Goal: Transaction & Acquisition: Purchase product/service

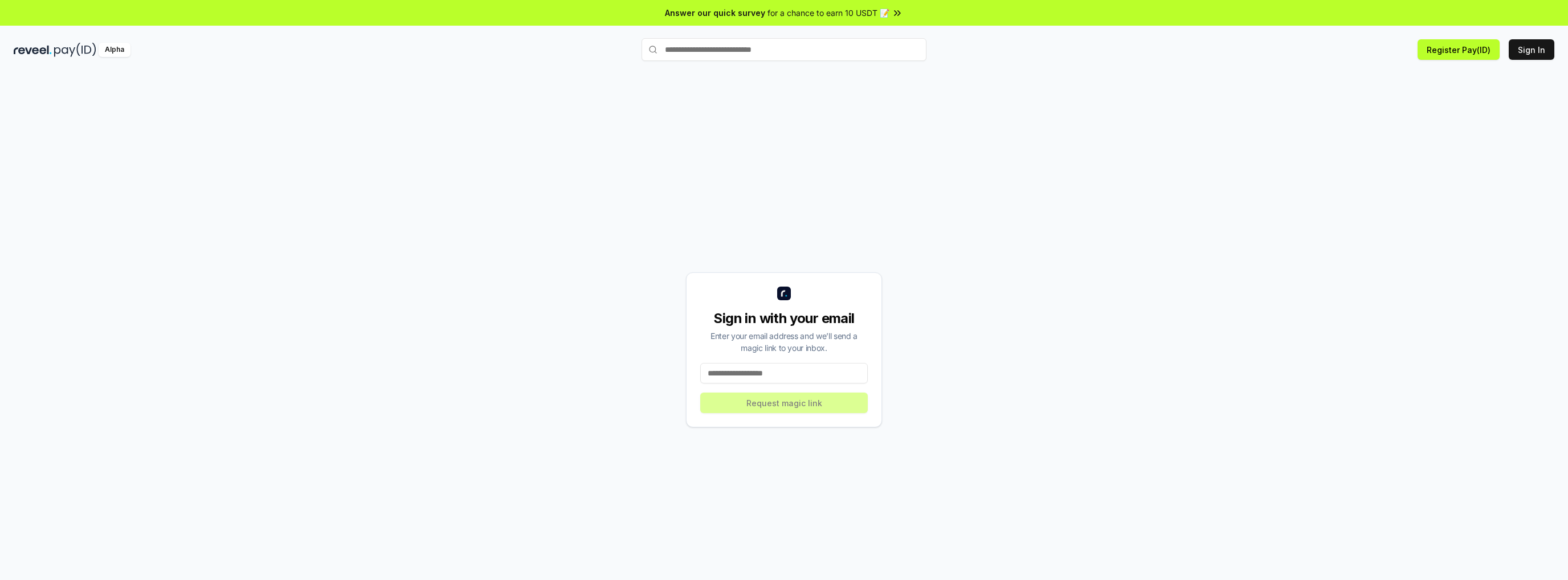
click at [777, 371] on input at bounding box center [784, 373] width 167 height 21
click at [785, 380] on input at bounding box center [784, 373] width 167 height 21
type input "**********"
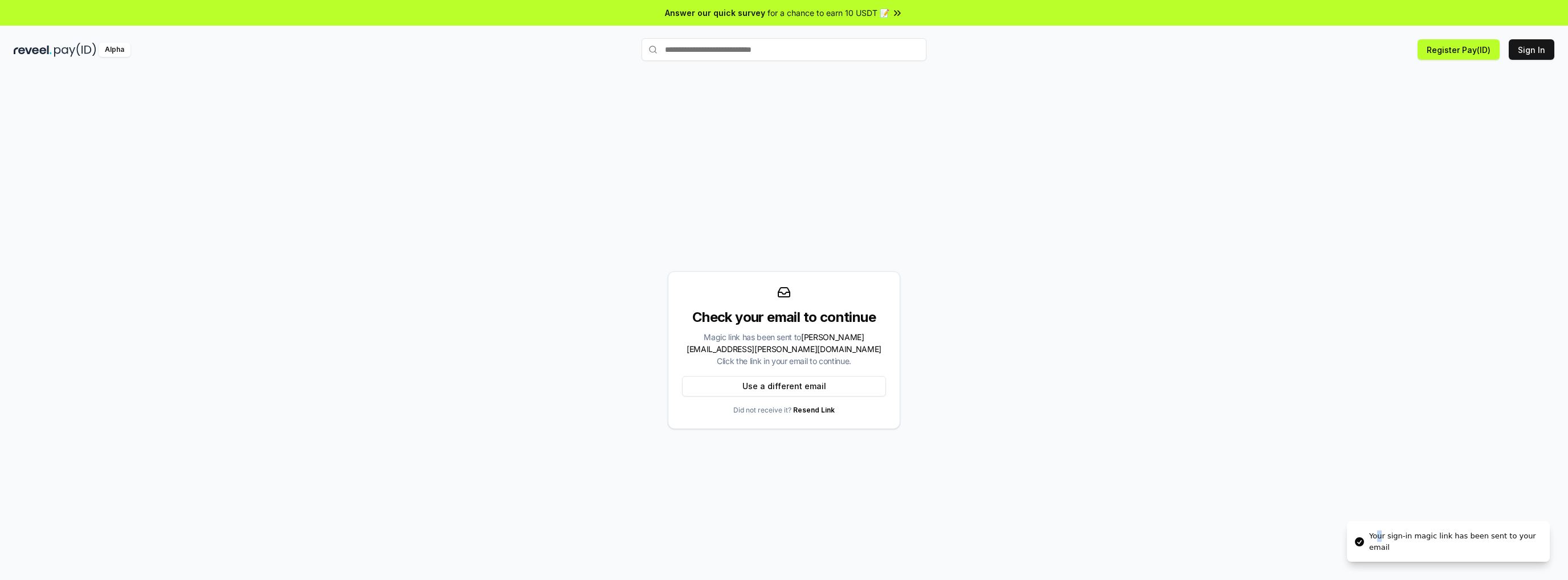
drag, startPoint x: 1380, startPoint y: 539, endPoint x: 1381, endPoint y: 531, distance: 8.1
click at [1381, 540] on div "Your sign-in magic link has been sent to your email" at bounding box center [1454, 542] width 172 height 23
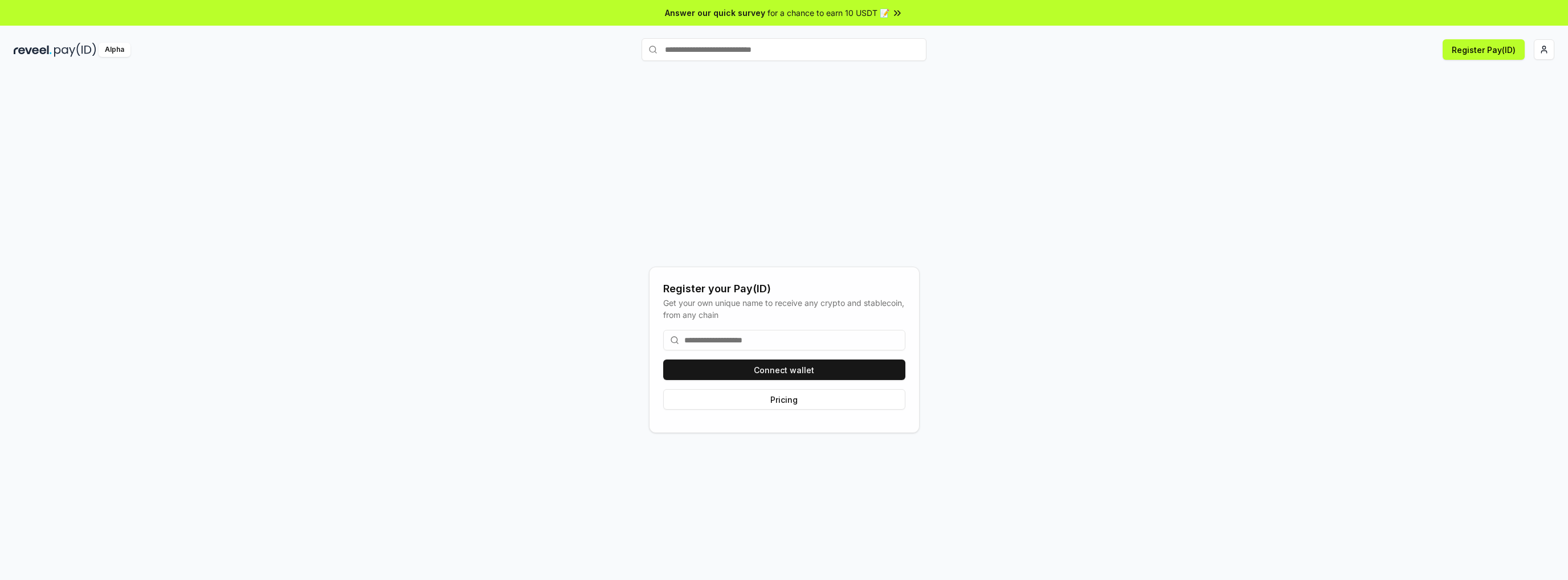
click at [723, 337] on input at bounding box center [784, 340] width 242 height 21
click at [728, 344] on input at bounding box center [784, 340] width 242 height 21
type input "*"
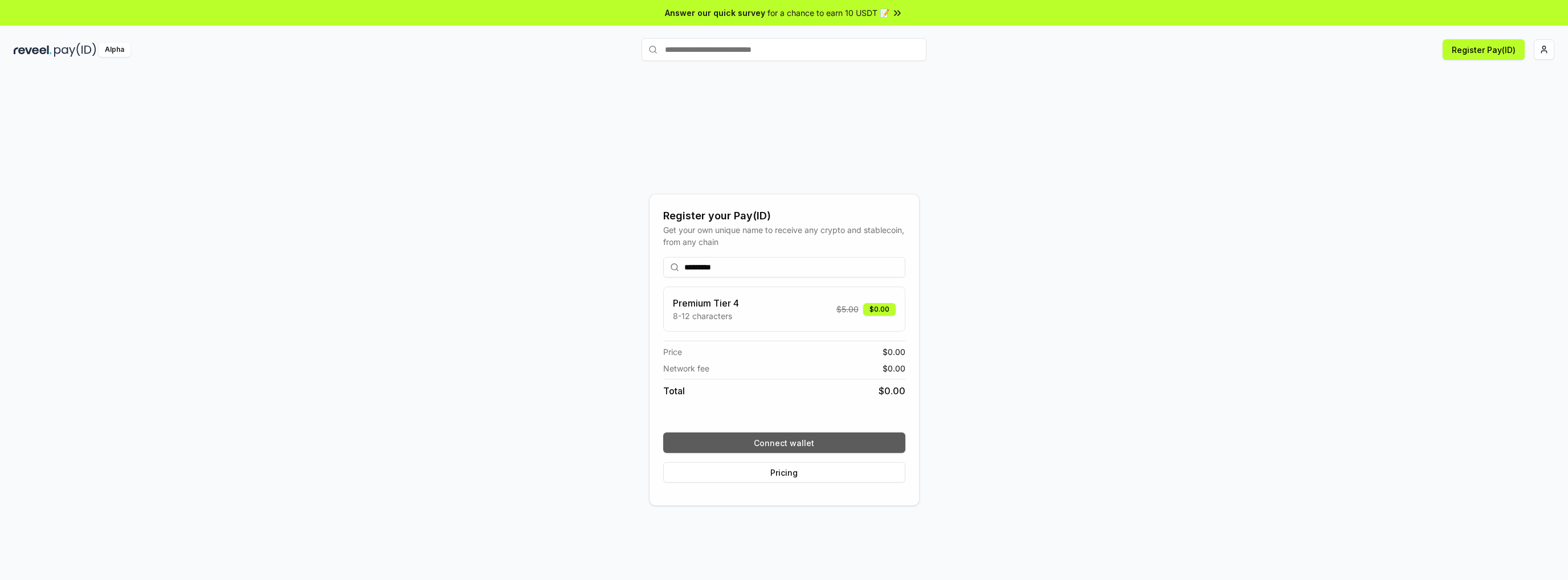
type input "*********"
click at [772, 444] on button "Connect wallet" at bounding box center [784, 443] width 242 height 21
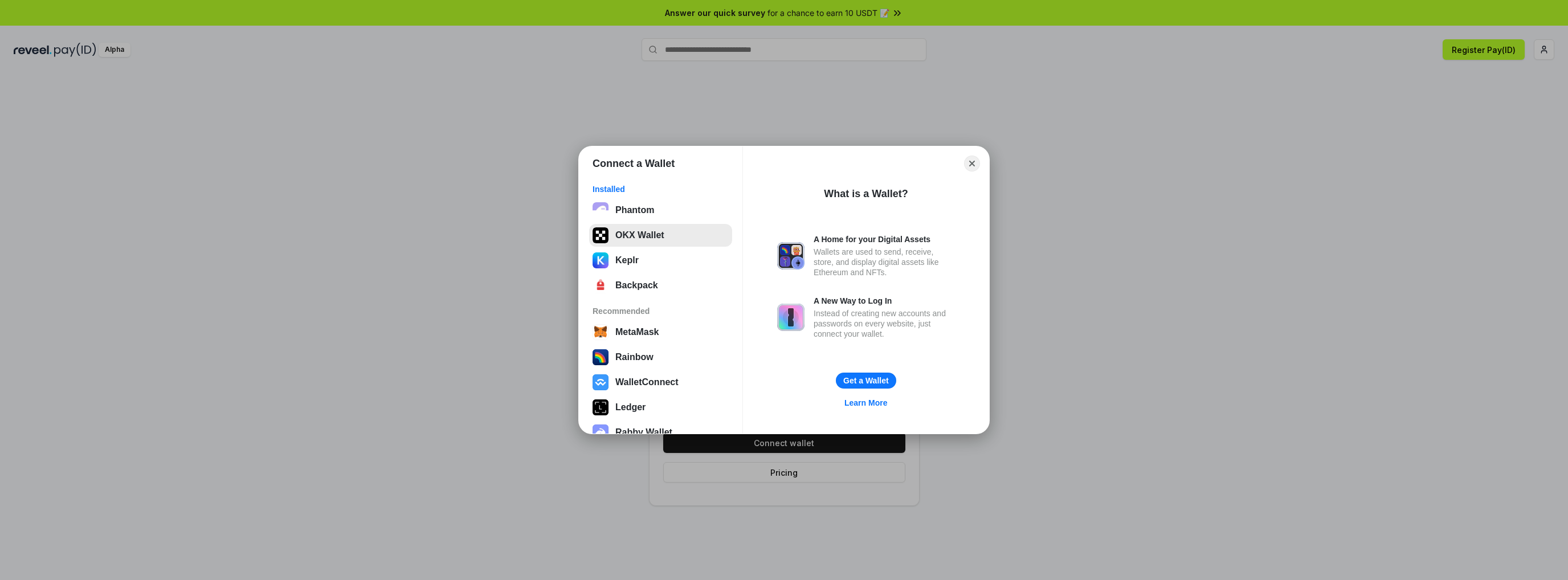
click at [629, 231] on button "OKX Wallet" at bounding box center [660, 235] width 143 height 23
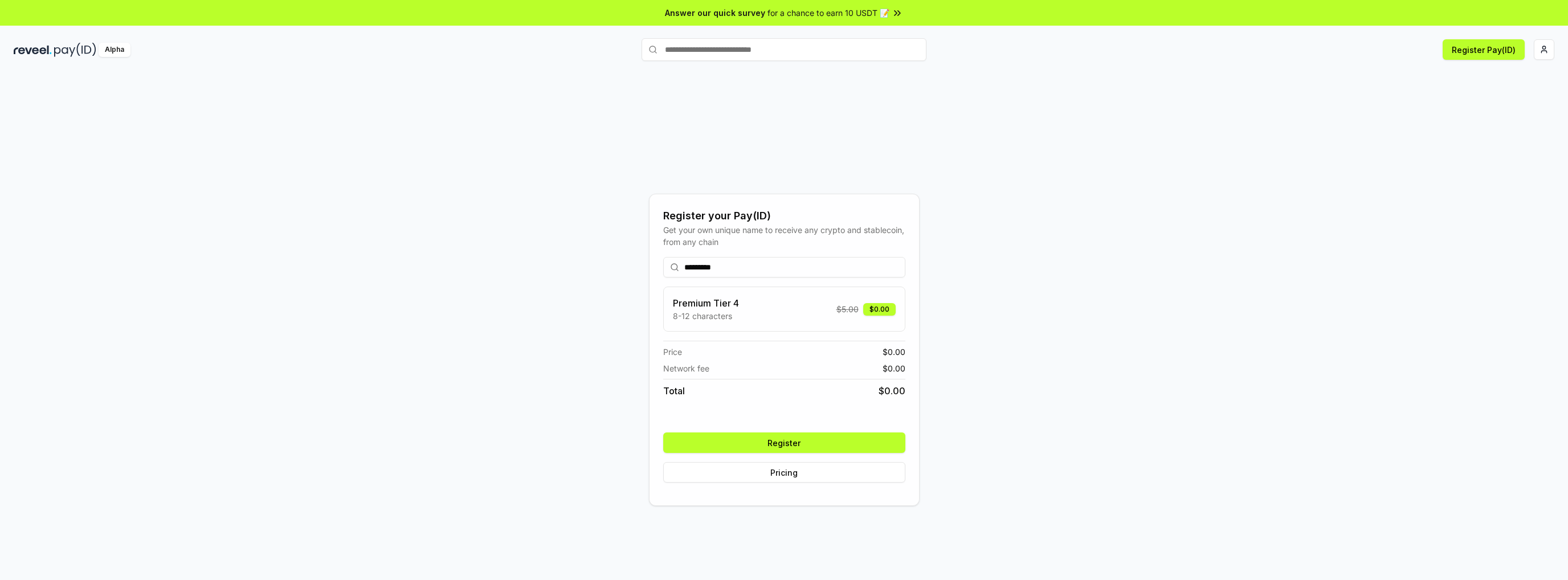
click at [861, 445] on button "Register" at bounding box center [784, 443] width 242 height 21
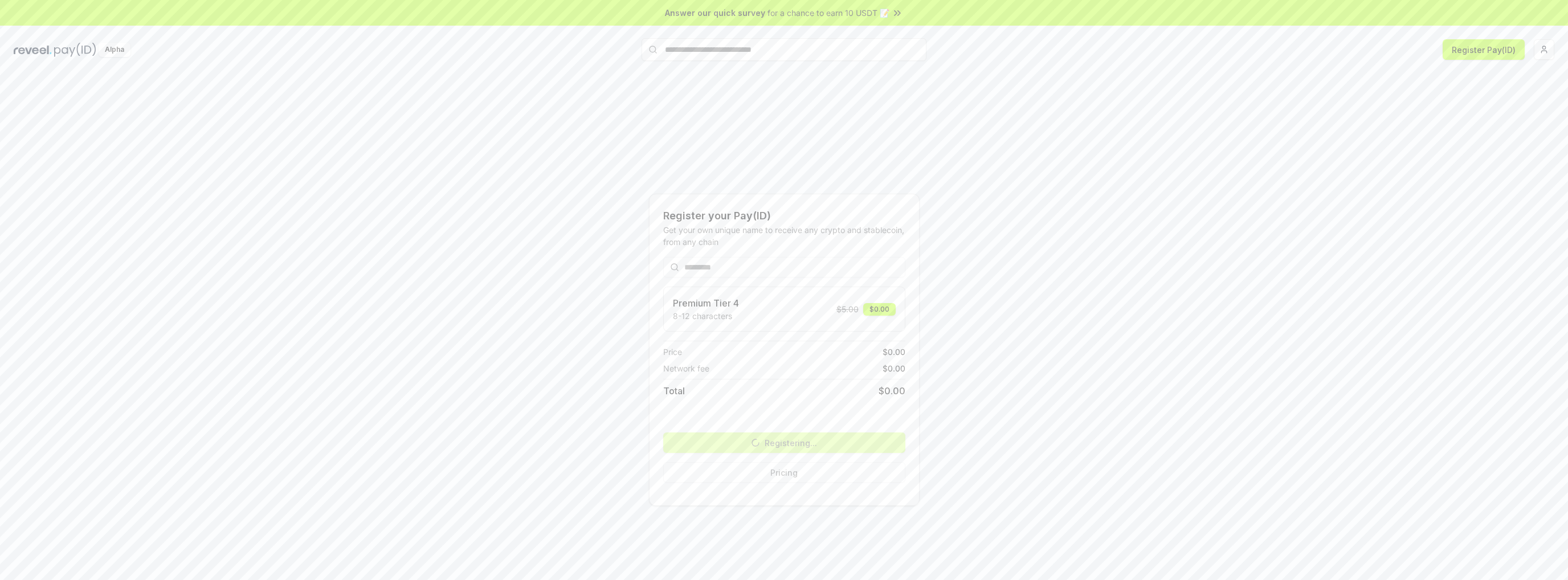
click at [886, 14] on span "for a chance to earn 10 USDT 📝" at bounding box center [828, 13] width 122 height 12
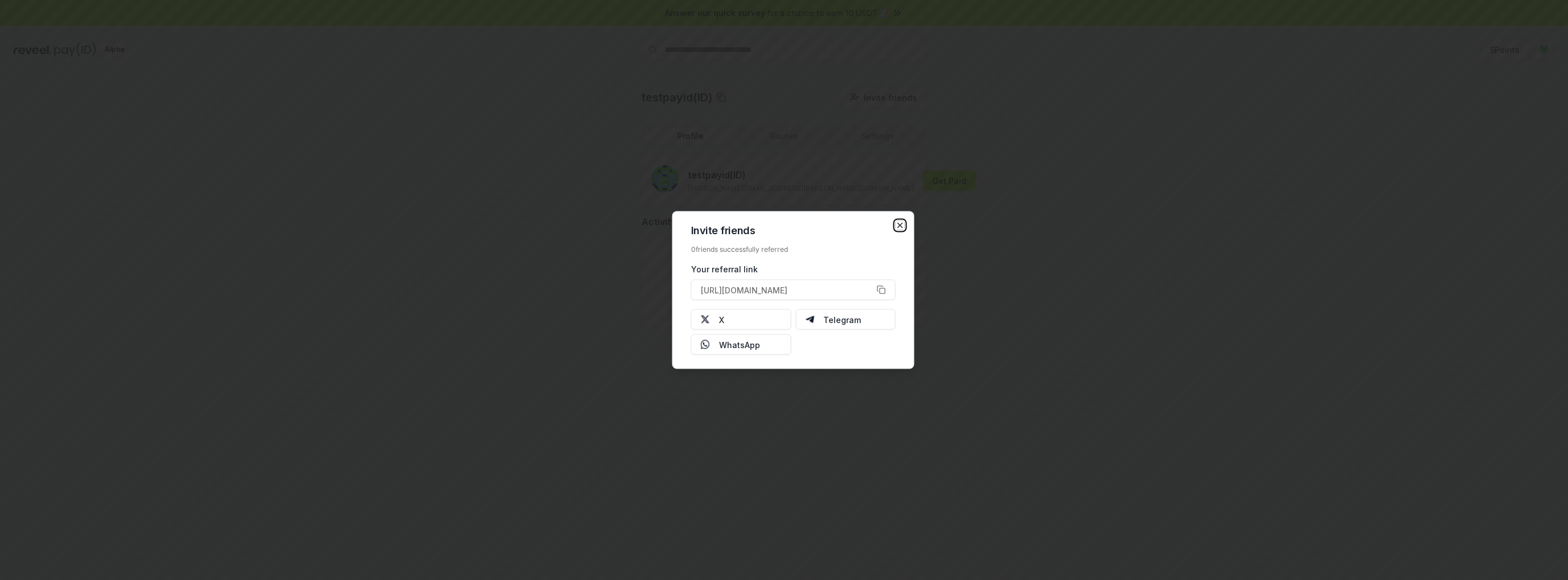
click at [902, 226] on icon "button" at bounding box center [899, 225] width 9 height 9
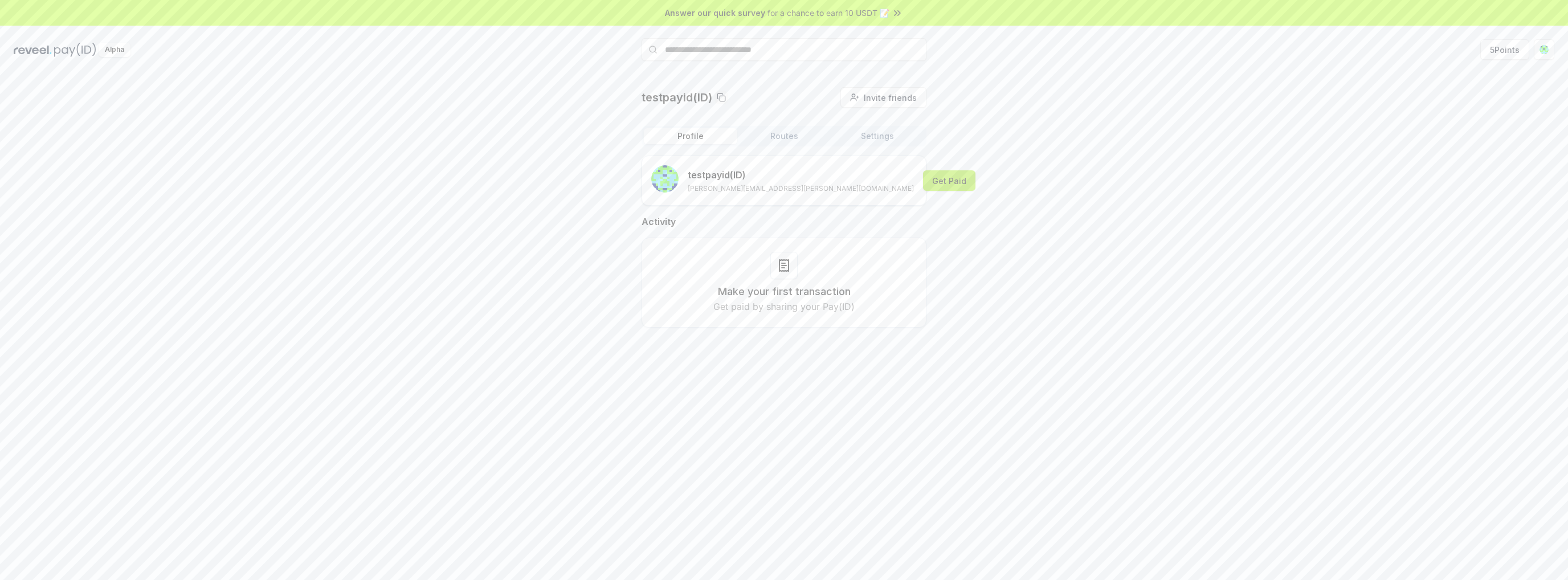
click at [923, 187] on button "Get Paid" at bounding box center [949, 181] width 53 height 21
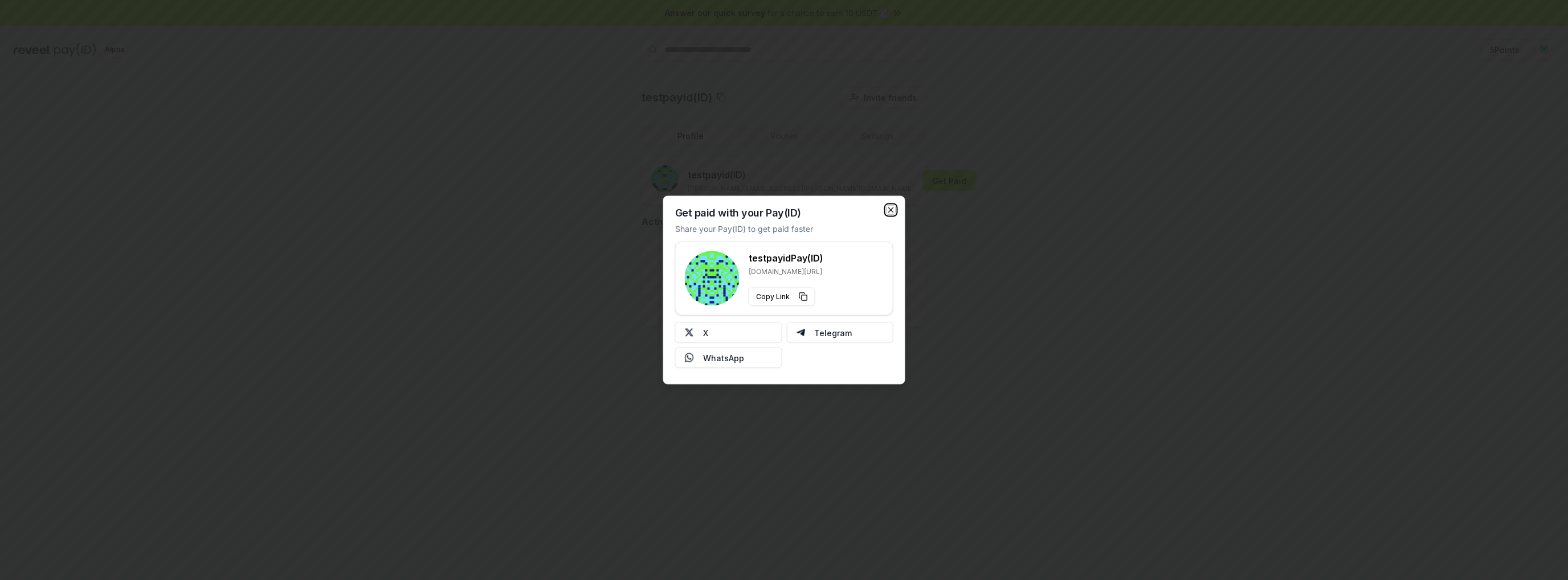
click at [890, 208] on icon "button" at bounding box center [891, 210] width 9 height 9
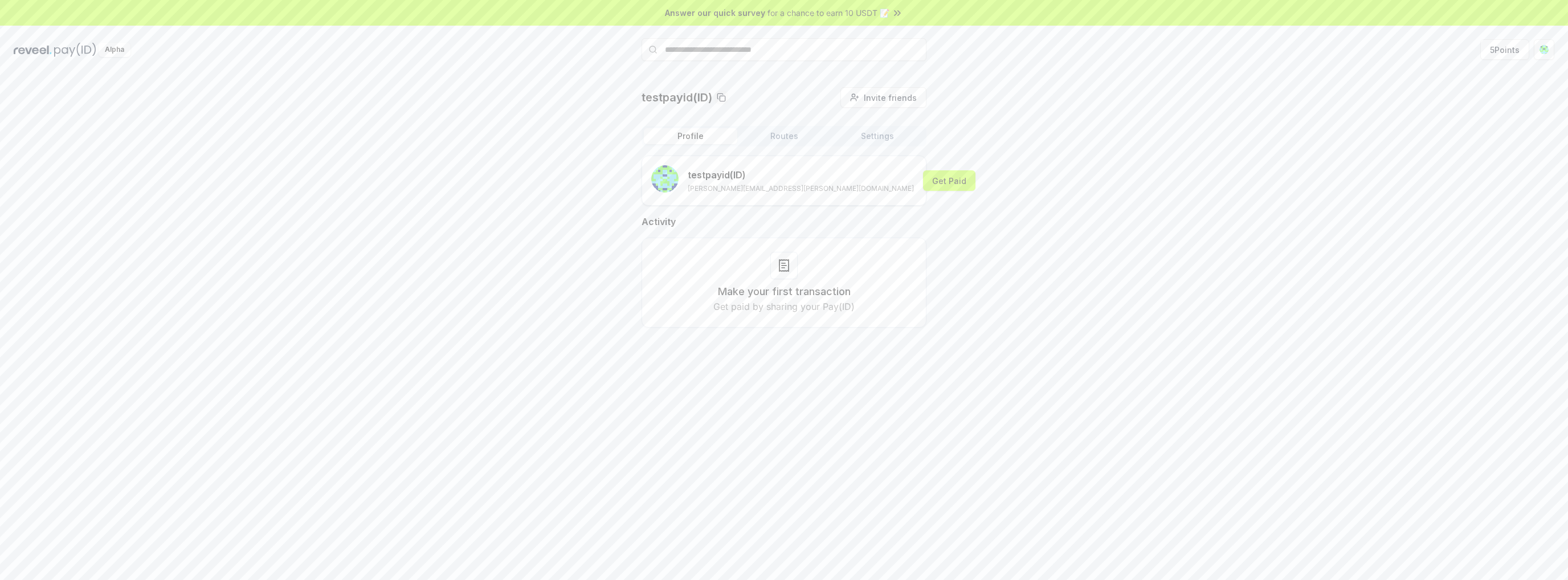
click at [778, 133] on button "Routes" at bounding box center [784, 136] width 94 height 16
click at [855, 133] on button "Settings" at bounding box center [878, 136] width 94 height 16
drag, startPoint x: 758, startPoint y: 191, endPoint x: 847, endPoint y: 199, distance: 89.4
click at [847, 199] on span "0x8c8dcC34CBfBdC0e27c7E966b4A00aBAf4E6ae01" at bounding box center [766, 194] width 185 height 12
click at [844, 196] on span "0x8c8dcC34CBfBdC0e27c7E966b4A00aBAf4E6ae01" at bounding box center [766, 194] width 185 height 12
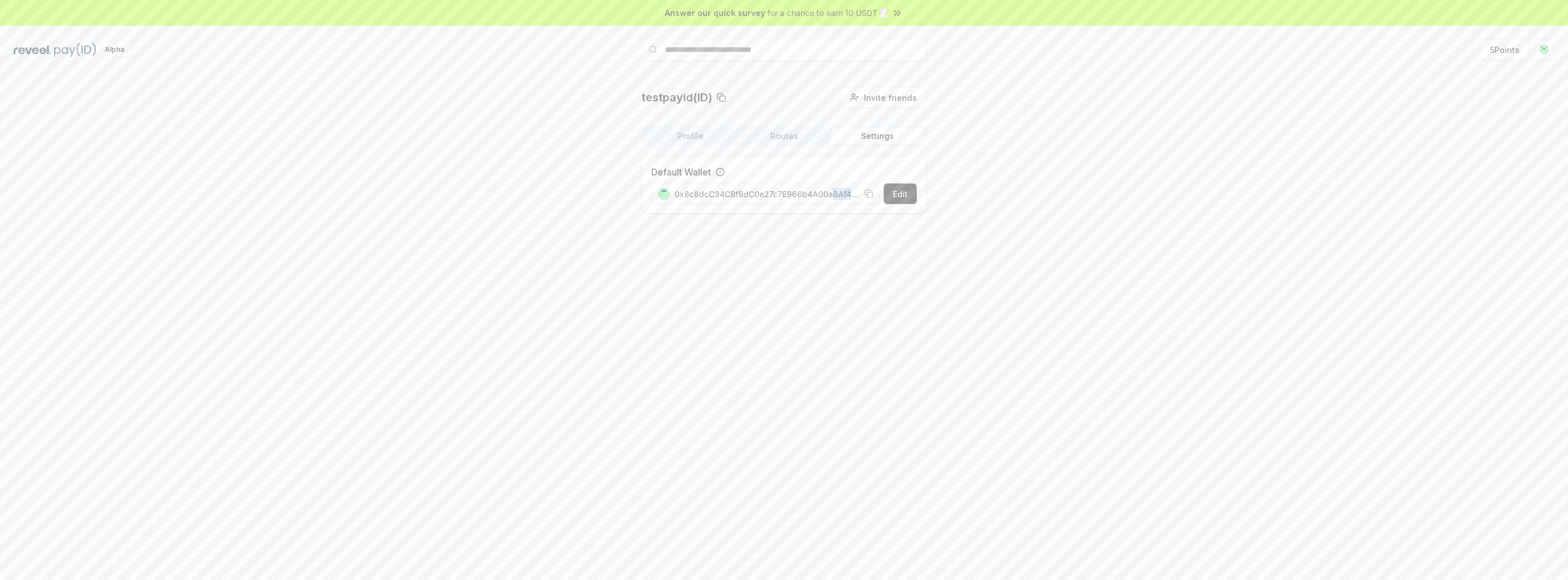
drag, startPoint x: 832, startPoint y: 196, endPoint x: 870, endPoint y: 191, distance: 38.3
click at [870, 191] on div "0x8c8dcC34CBfBdC0e27c7E966b4A00aBAf4E6ae01" at bounding box center [765, 194] width 215 height 12
click at [896, 191] on button "Edit" at bounding box center [899, 193] width 33 height 21
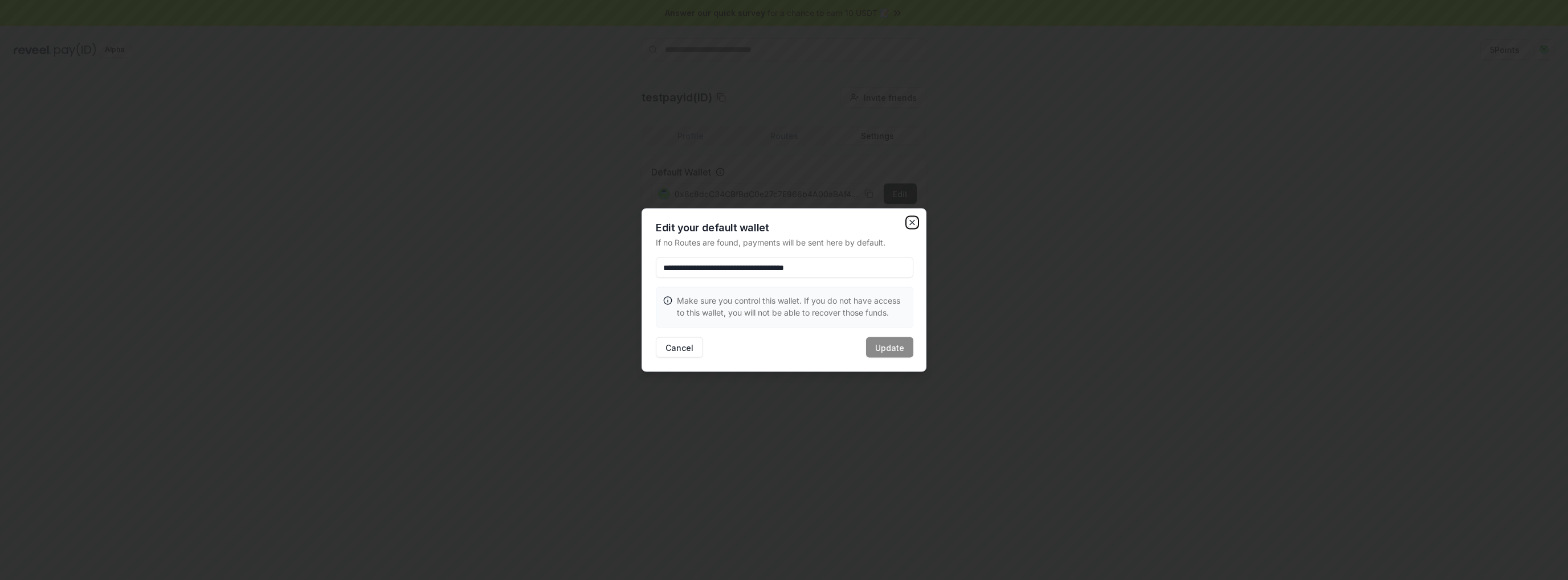
click at [913, 220] on icon "button" at bounding box center [912, 223] width 9 height 9
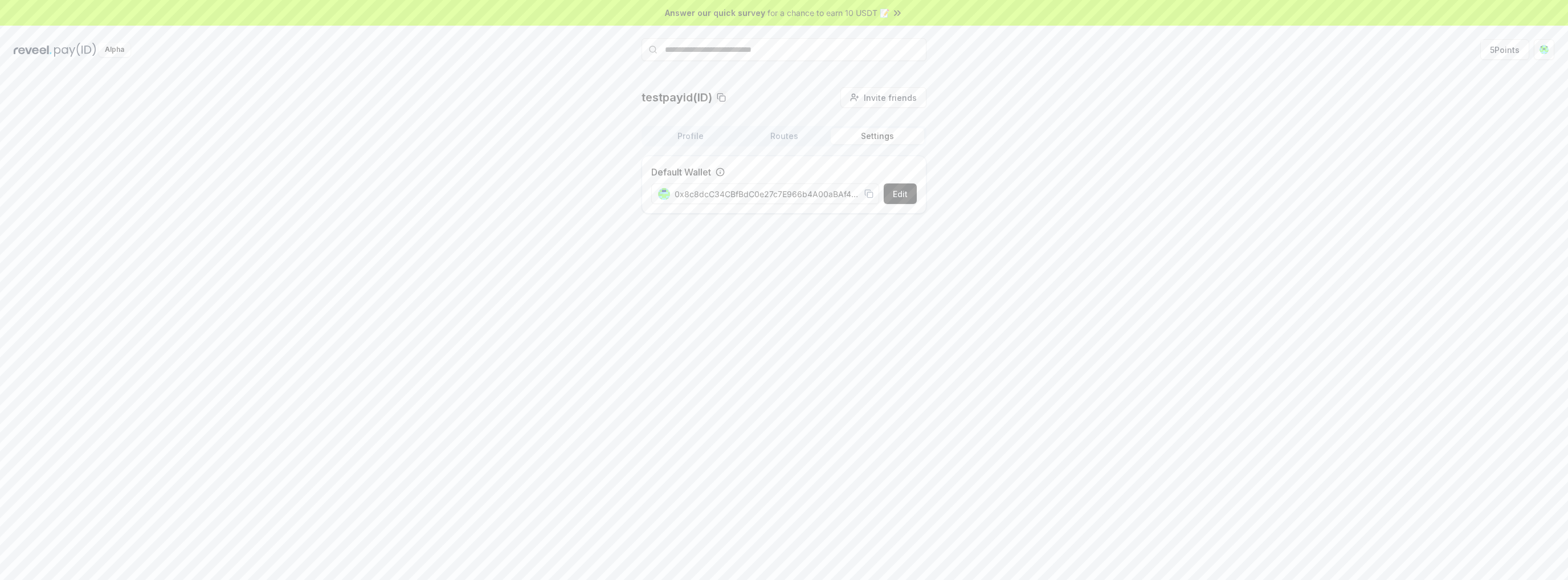
click at [690, 136] on button "Profile" at bounding box center [690, 136] width 94 height 16
click at [860, 17] on span "for a chance to earn 10 USDT 📝" at bounding box center [828, 13] width 122 height 12
click at [923, 176] on button "Get Paid" at bounding box center [949, 181] width 53 height 21
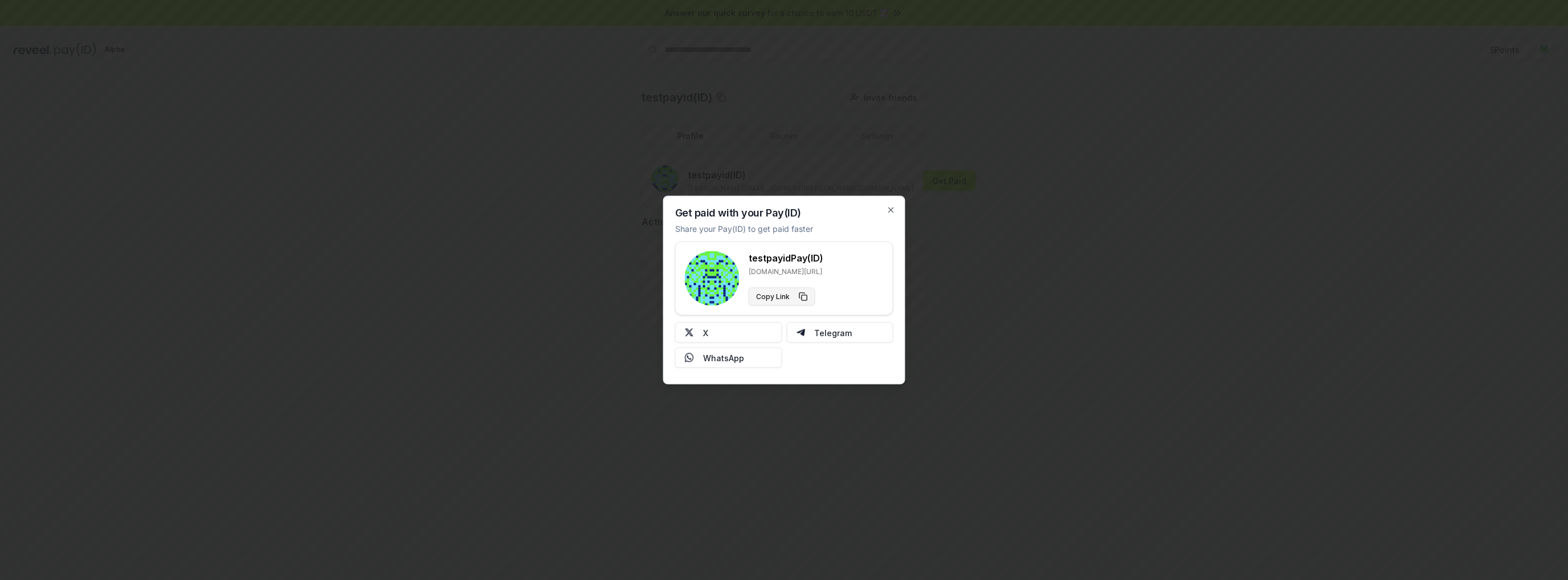
click at [769, 300] on button "Copy Link" at bounding box center [782, 297] width 67 height 18
click at [698, 285] on rect at bounding box center [711, 278] width 54 height 54
click at [733, 336] on button "X" at bounding box center [729, 332] width 107 height 21
click at [894, 208] on icon "button" at bounding box center [890, 210] width 4 height 4
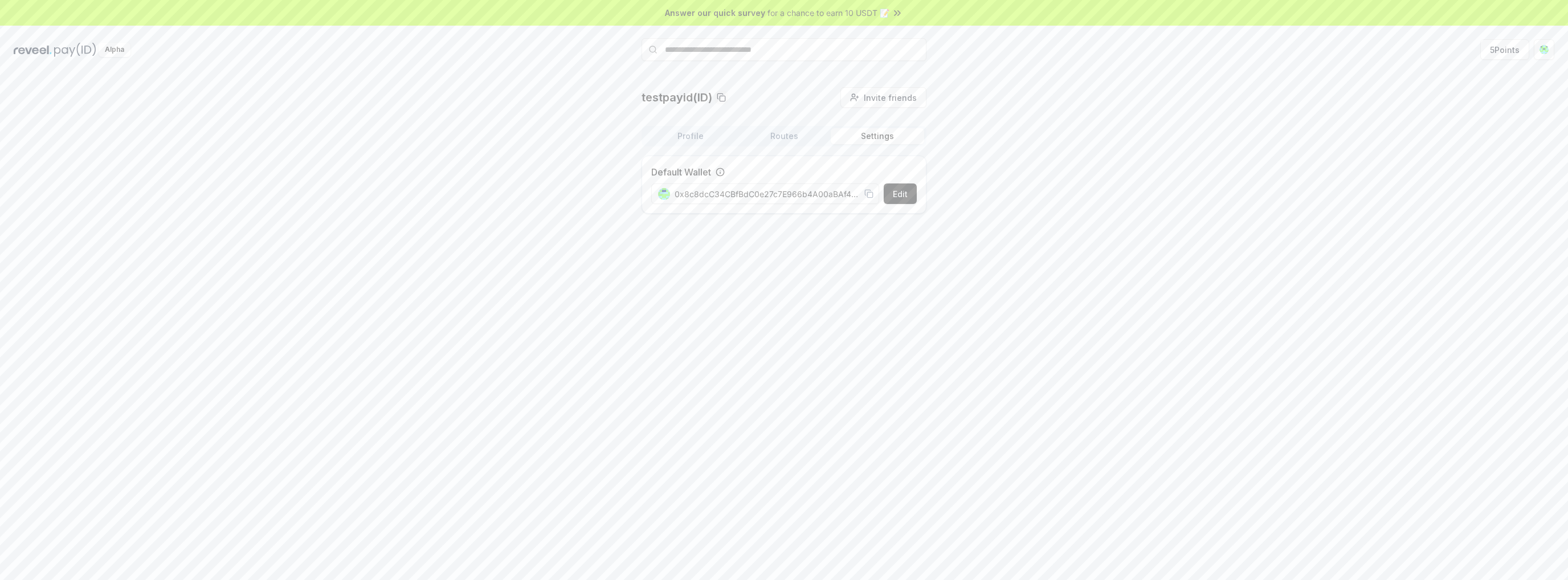
click at [836, 131] on button "Settings" at bounding box center [878, 136] width 94 height 16
click at [796, 136] on button "Routes" at bounding box center [784, 136] width 94 height 16
click at [783, 229] on div "Create your first Route Use Routes to create your custom payment logic" at bounding box center [784, 232] width 284 height 95
click at [875, 176] on div "Create Route Create your first Route Use Routes to create your custom payment l…" at bounding box center [784, 218] width 284 height 124
click at [884, 164] on button "Create Route" at bounding box center [891, 166] width 70 height 21
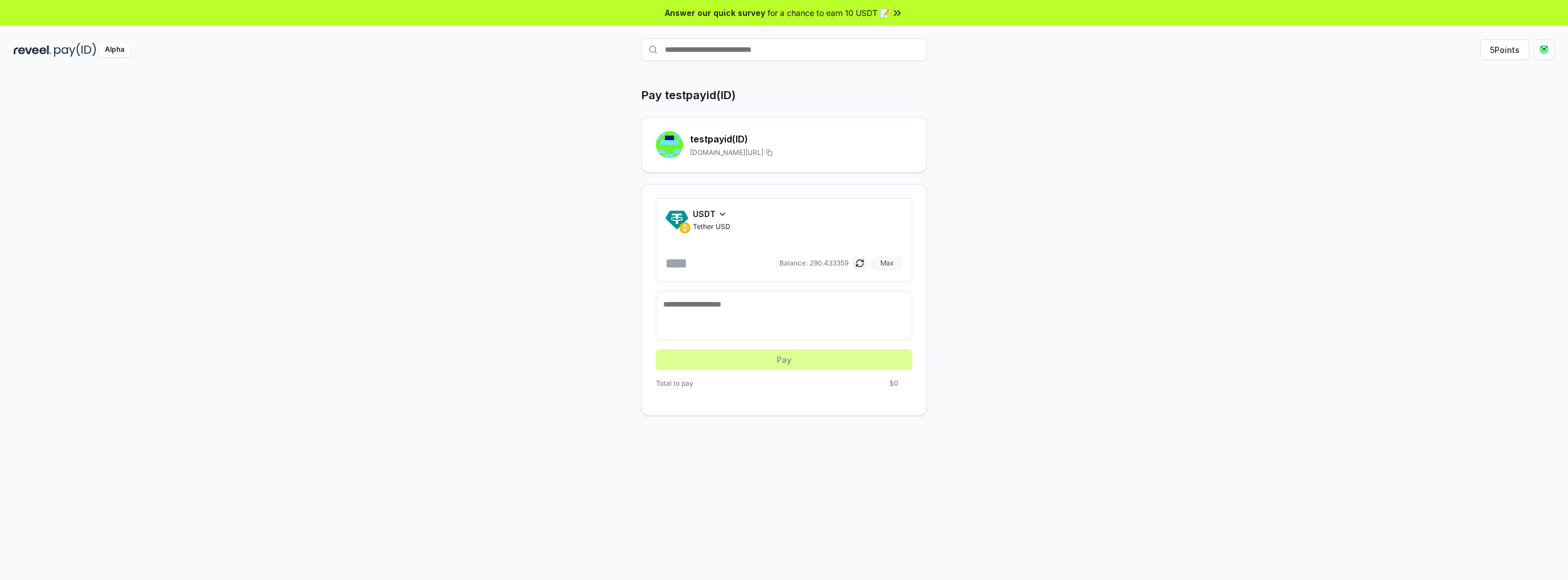
click at [887, 264] on button "Max" at bounding box center [886, 263] width 31 height 13
click at [729, 316] on textarea at bounding box center [784, 316] width 242 height 34
click at [716, 254] on input "**********" at bounding box center [720, 264] width 111 height 18
type input "*"
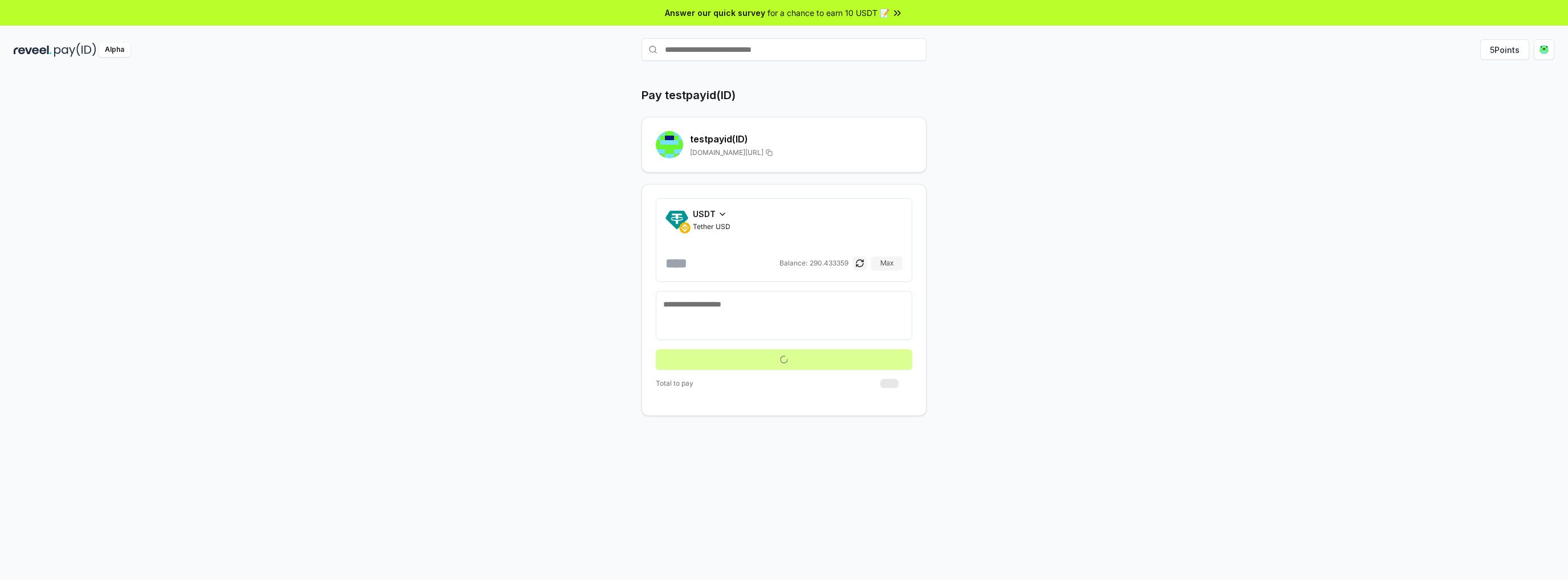
click at [740, 319] on textarea at bounding box center [784, 316] width 242 height 34
click at [777, 320] on textarea at bounding box center [784, 316] width 242 height 34
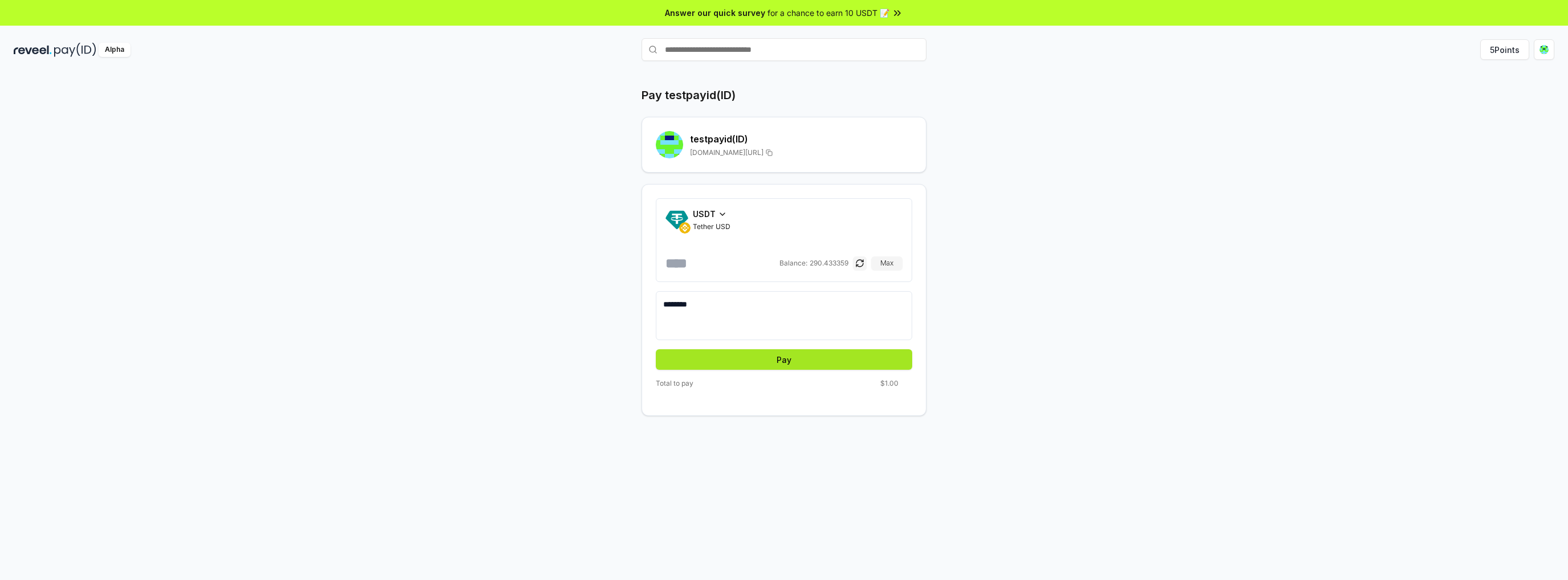
type textarea "********"
click at [772, 361] on button "Pay" at bounding box center [784, 359] width 256 height 21
click at [715, 210] on div "USDT" at bounding box center [711, 214] width 38 height 12
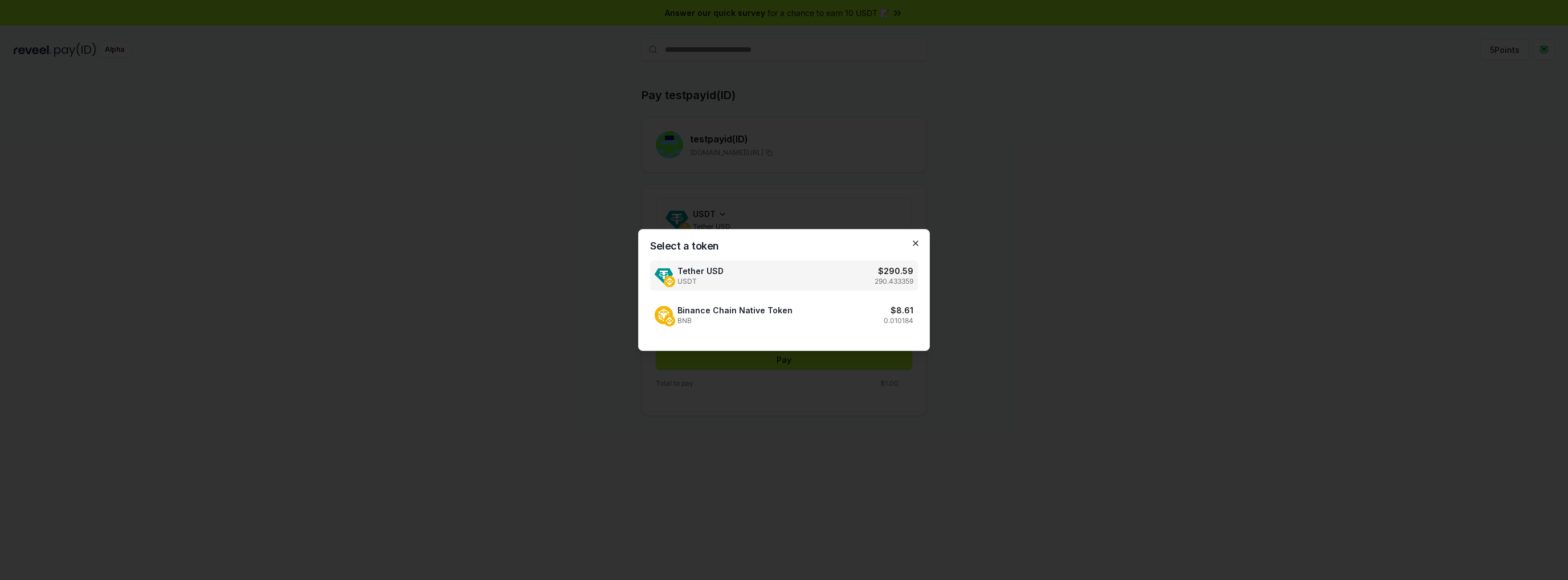
click at [915, 244] on icon "button" at bounding box center [915, 243] width 9 height 9
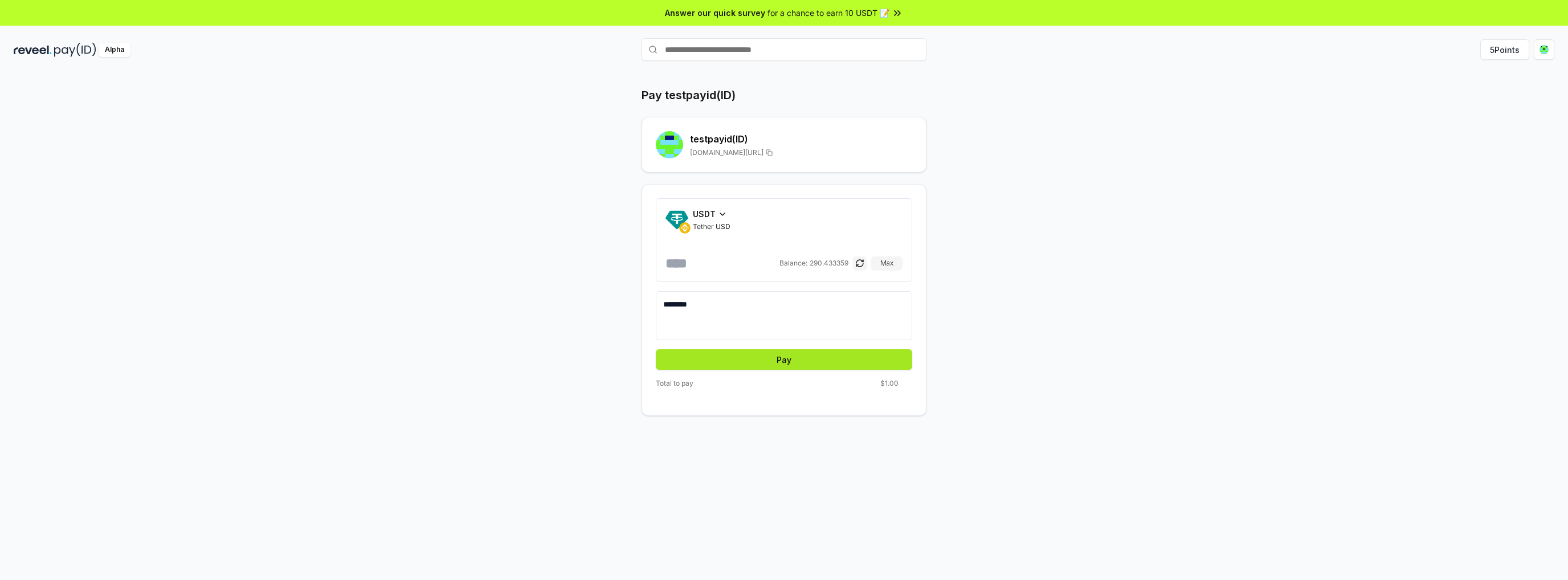
click at [772, 365] on button "Pay" at bounding box center [784, 359] width 256 height 21
click at [1499, 49] on button "5 Points" at bounding box center [1504, 49] width 49 height 21
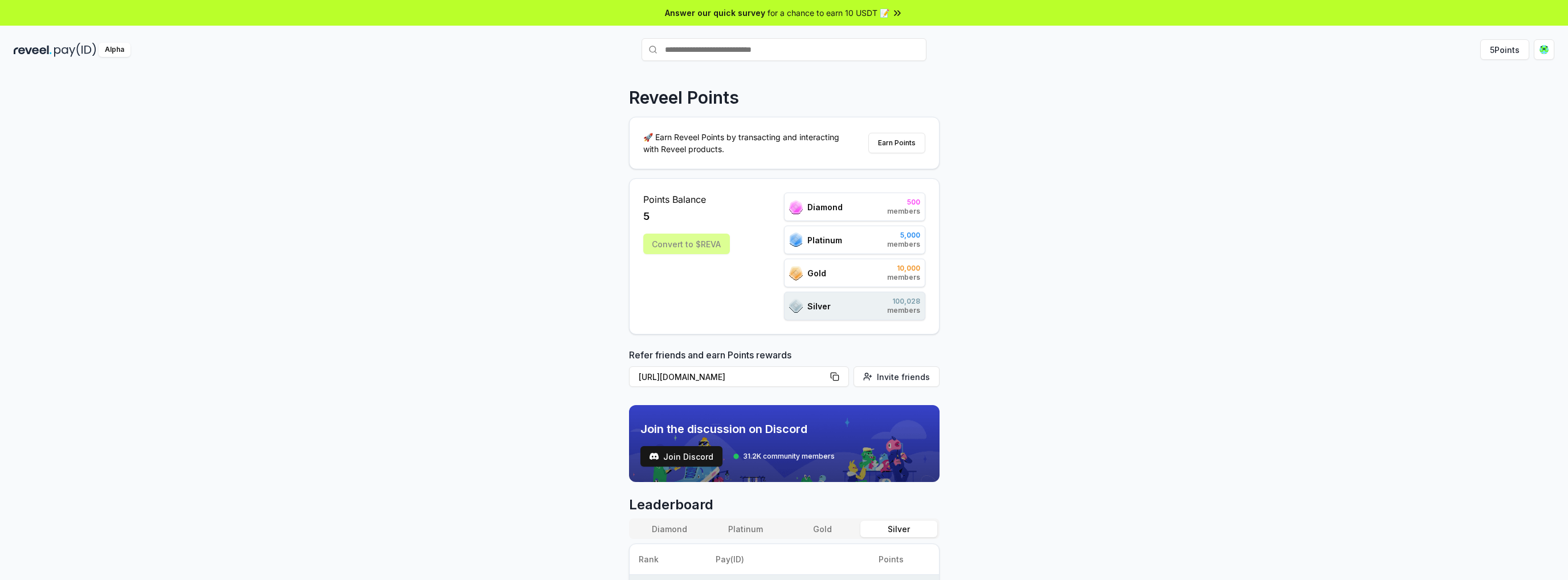
click at [705, 48] on input "text" at bounding box center [784, 49] width 284 height 23
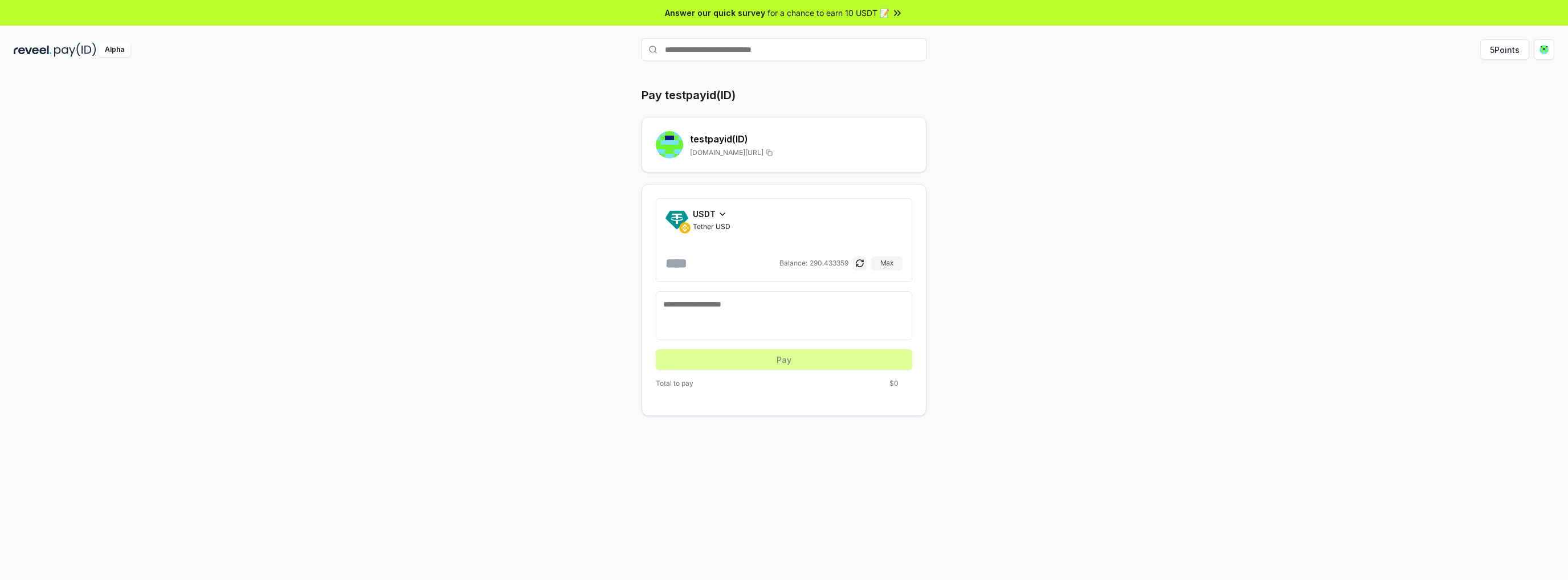
click at [731, 259] on input "number" at bounding box center [720, 264] width 111 height 18
type input "*"
click at [765, 357] on button "Pay" at bounding box center [784, 359] width 256 height 21
click at [796, 362] on button "Pay" at bounding box center [784, 359] width 256 height 21
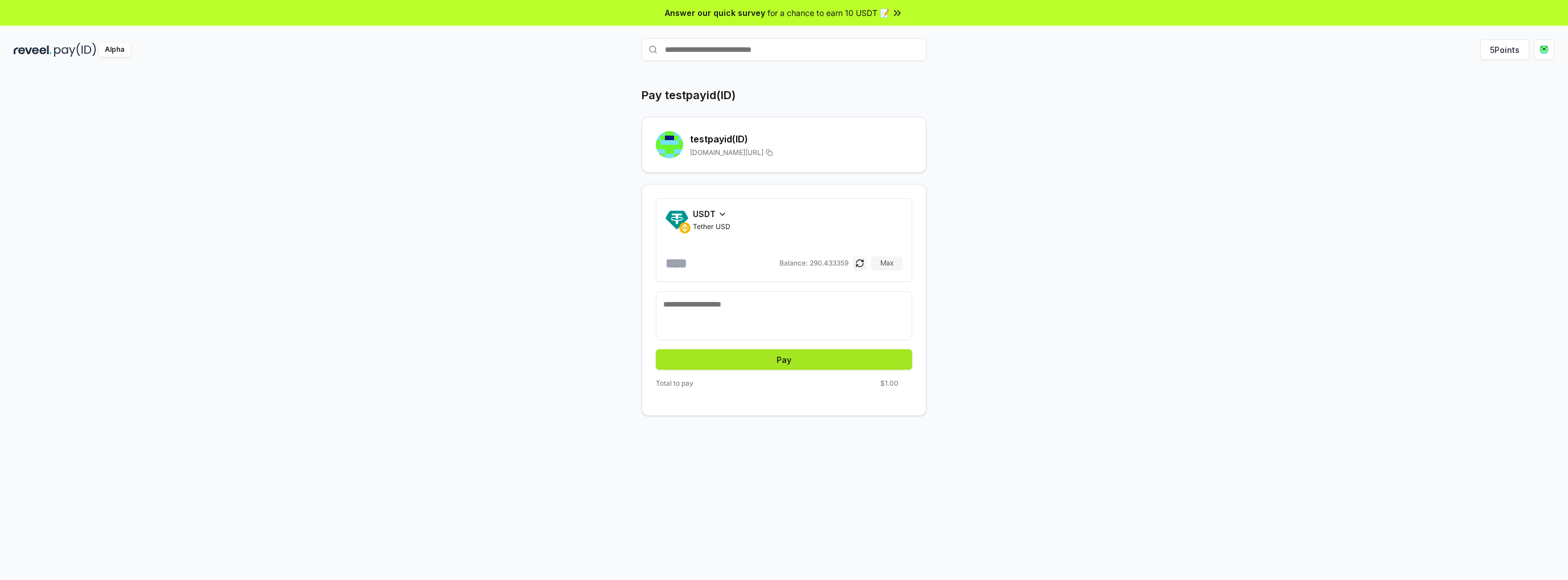
click at [796, 362] on button "Pay" at bounding box center [784, 359] width 256 height 21
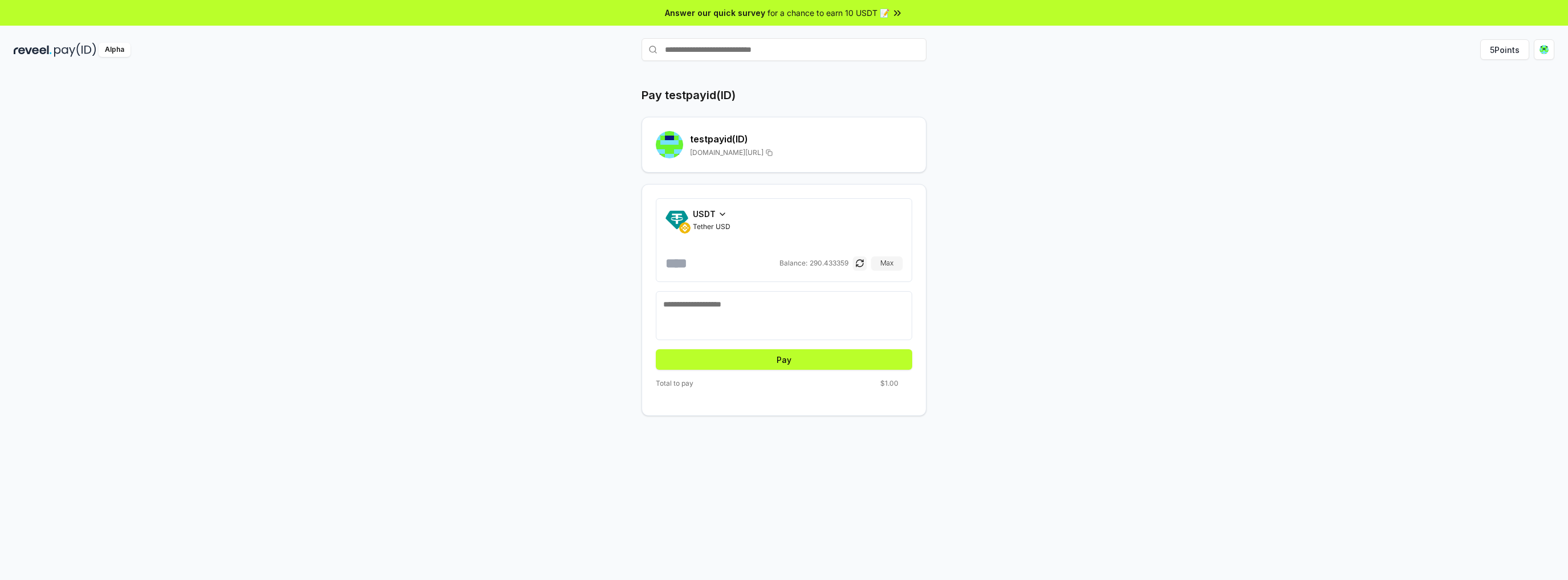
click at [98, 54] on div "Alpha" at bounding box center [270, 49] width 514 height 14
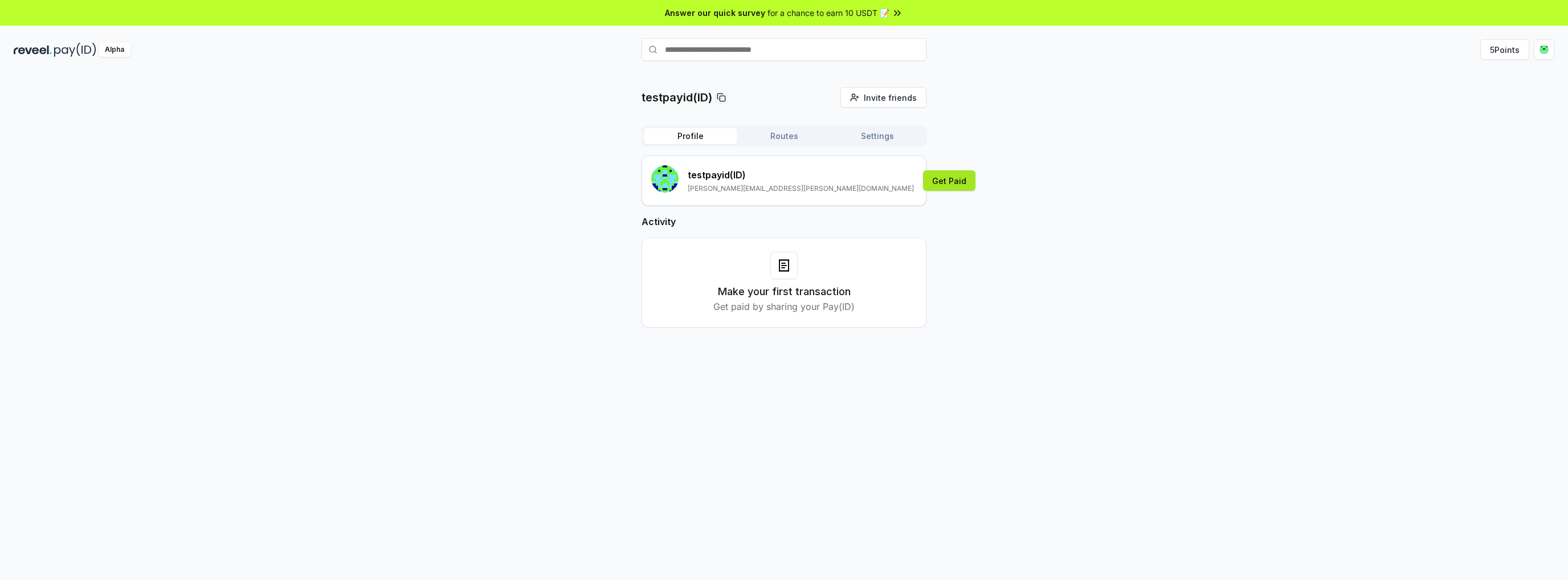
click at [923, 184] on button "Get Paid" at bounding box center [949, 181] width 53 height 21
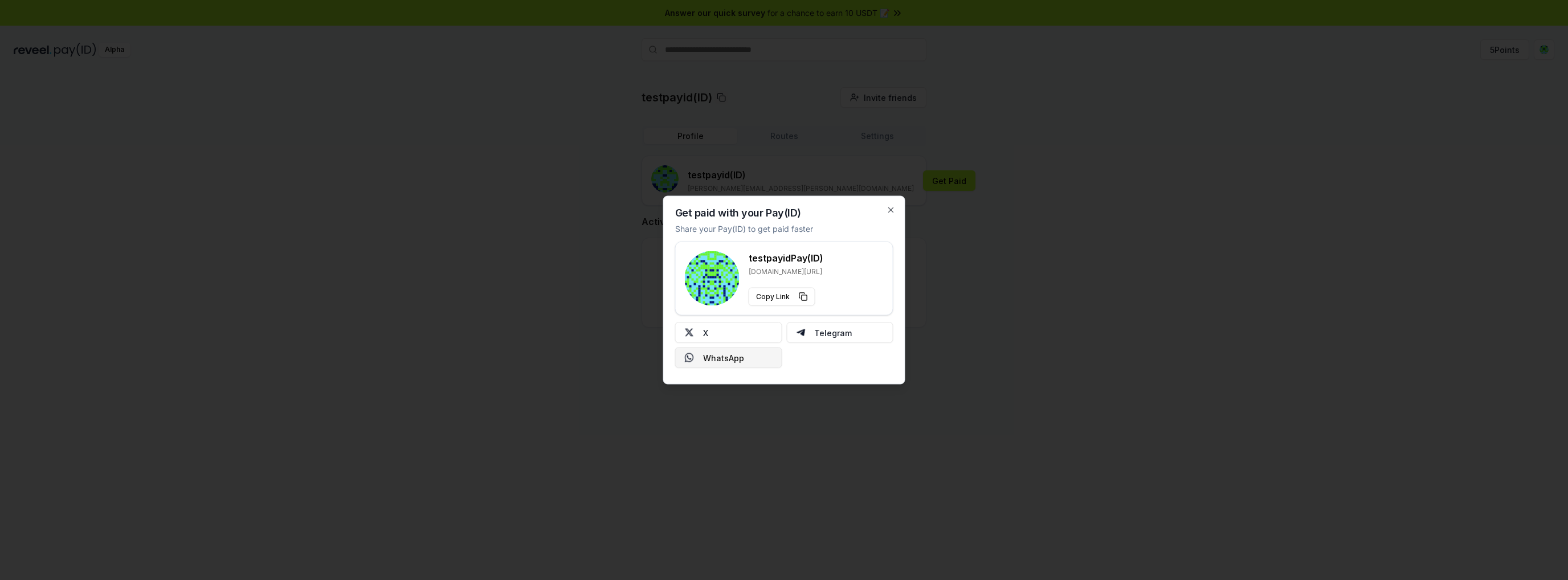
click at [719, 362] on button "WhatsApp" at bounding box center [729, 357] width 107 height 21
drag, startPoint x: 894, startPoint y: 206, endPoint x: 884, endPoint y: 210, distance: 10.8
click at [894, 207] on icon "button" at bounding box center [891, 210] width 9 height 9
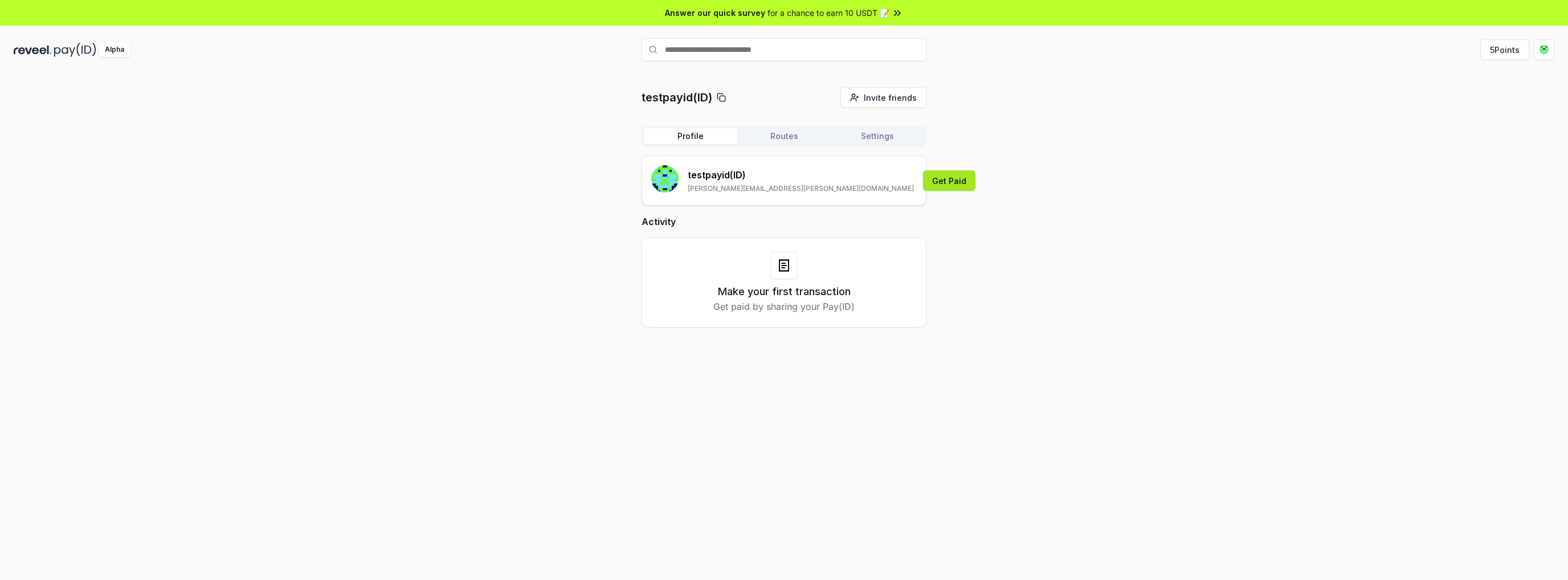
click at [923, 182] on button "Get Paid" at bounding box center [949, 181] width 53 height 21
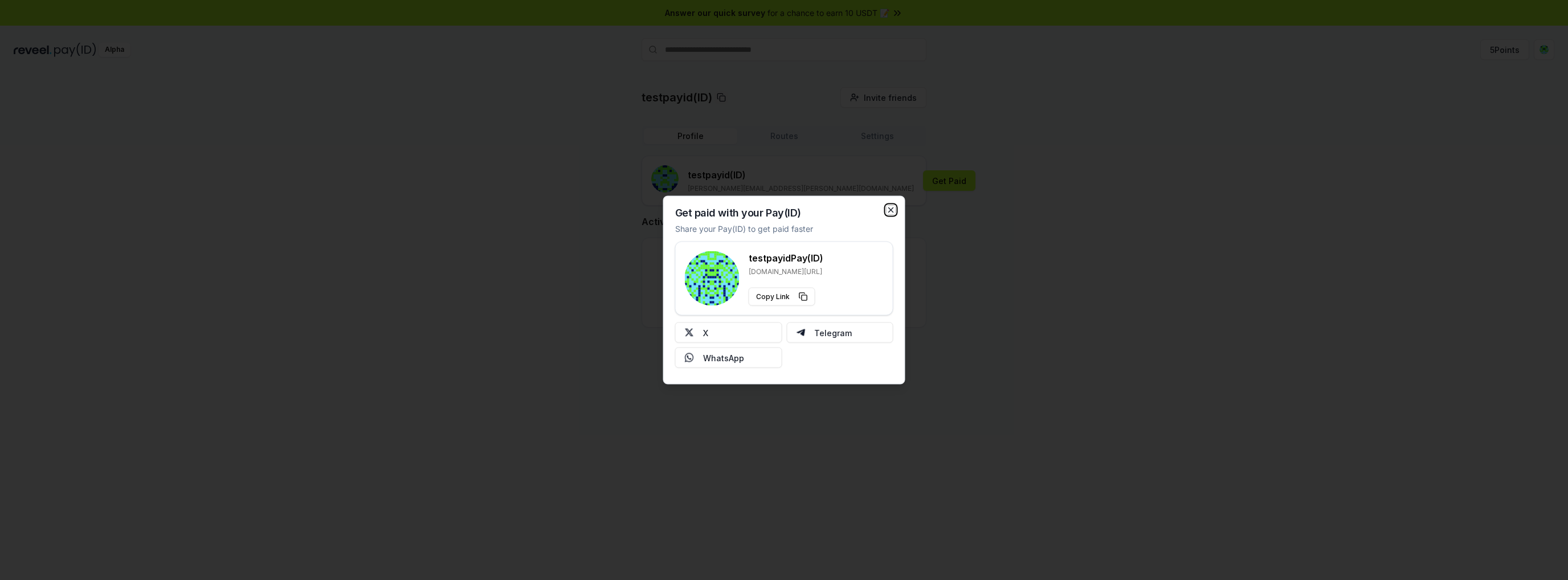
click at [889, 210] on icon "button" at bounding box center [891, 210] width 9 height 9
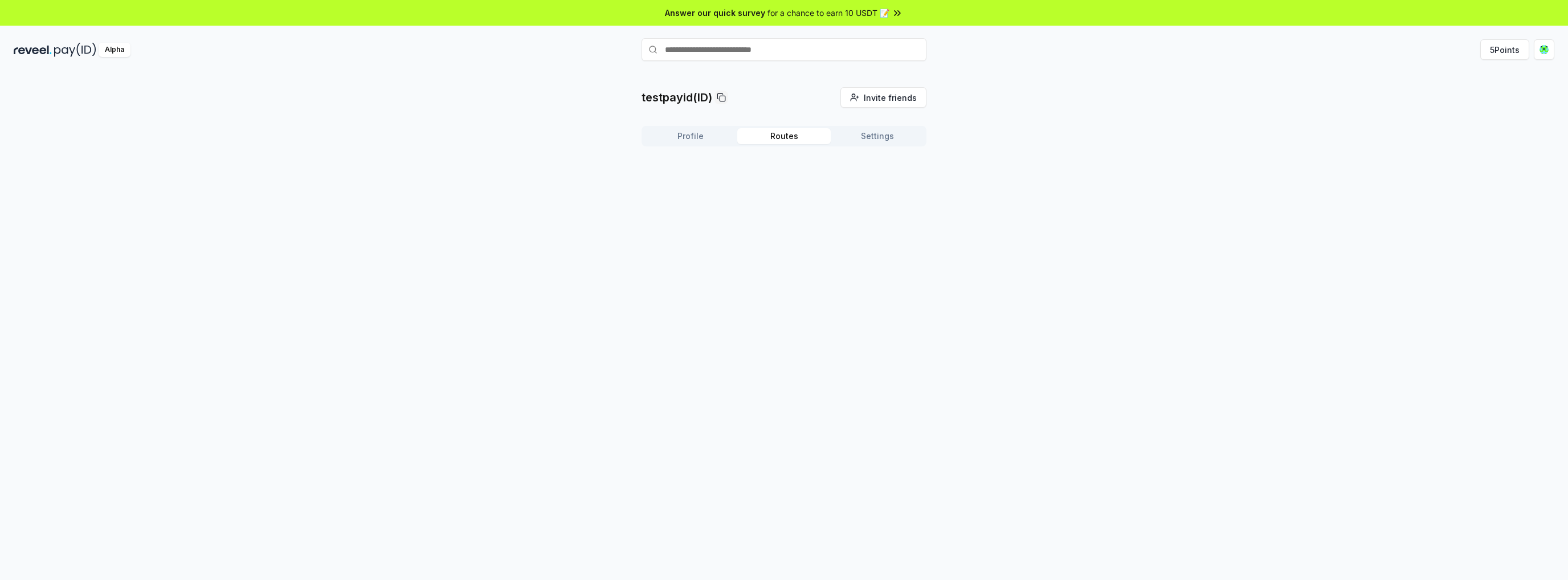
click at [798, 139] on button "Routes" at bounding box center [784, 136] width 94 height 16
click at [861, 139] on button "Settings" at bounding box center [878, 136] width 94 height 16
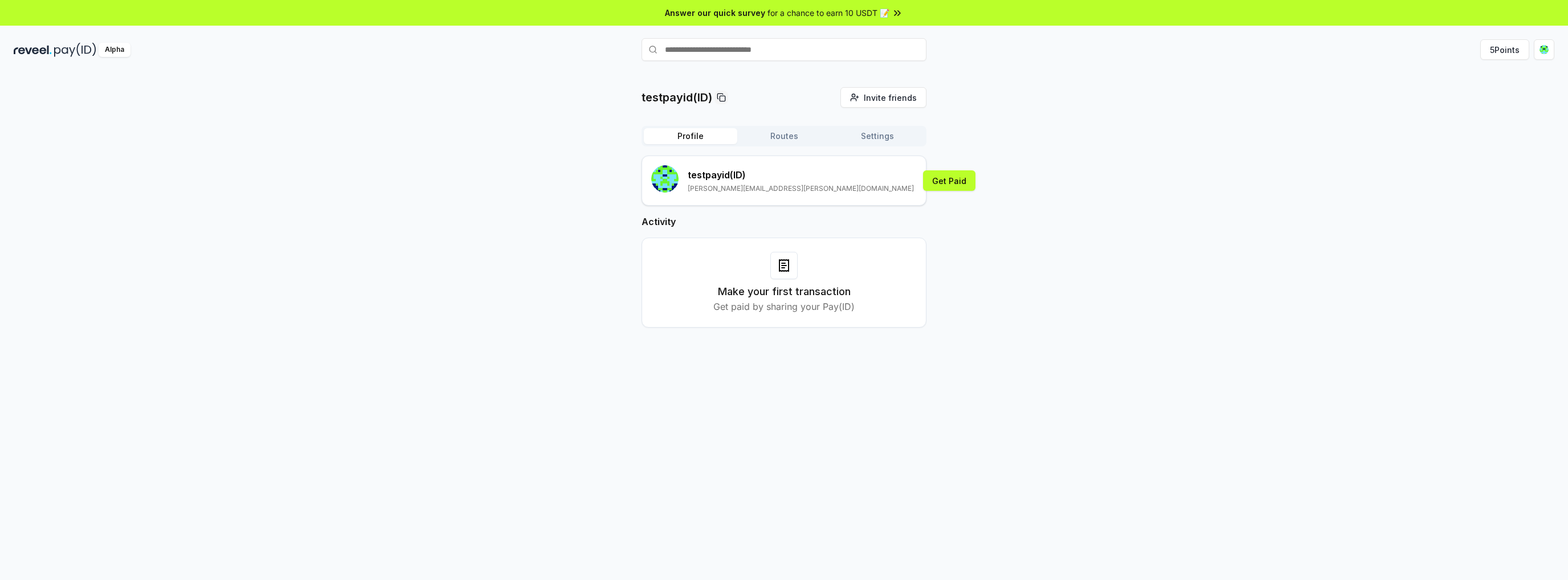
click at [701, 143] on button "Profile" at bounding box center [690, 136] width 94 height 16
click at [731, 187] on p "frank.wang.2014@gmail.com" at bounding box center [801, 188] width 226 height 9
click at [923, 179] on button "Get Paid" at bounding box center [949, 181] width 53 height 21
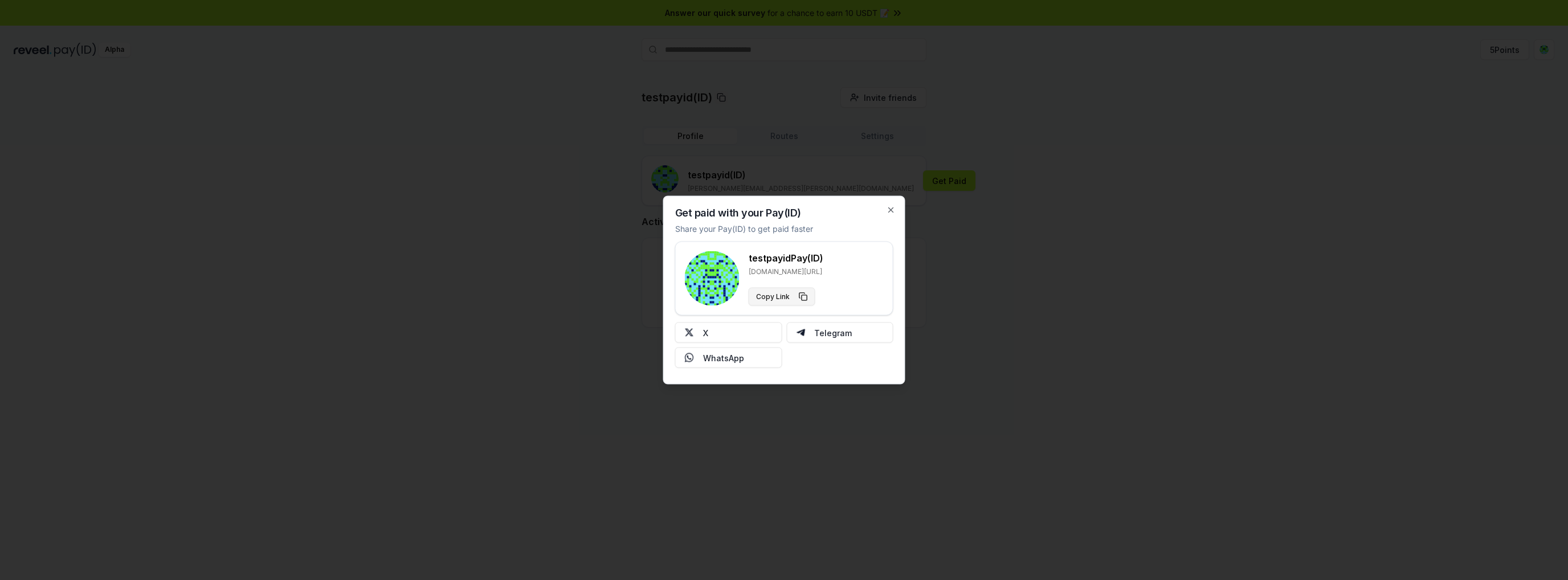
click at [780, 303] on button "Copy Link" at bounding box center [782, 297] width 67 height 18
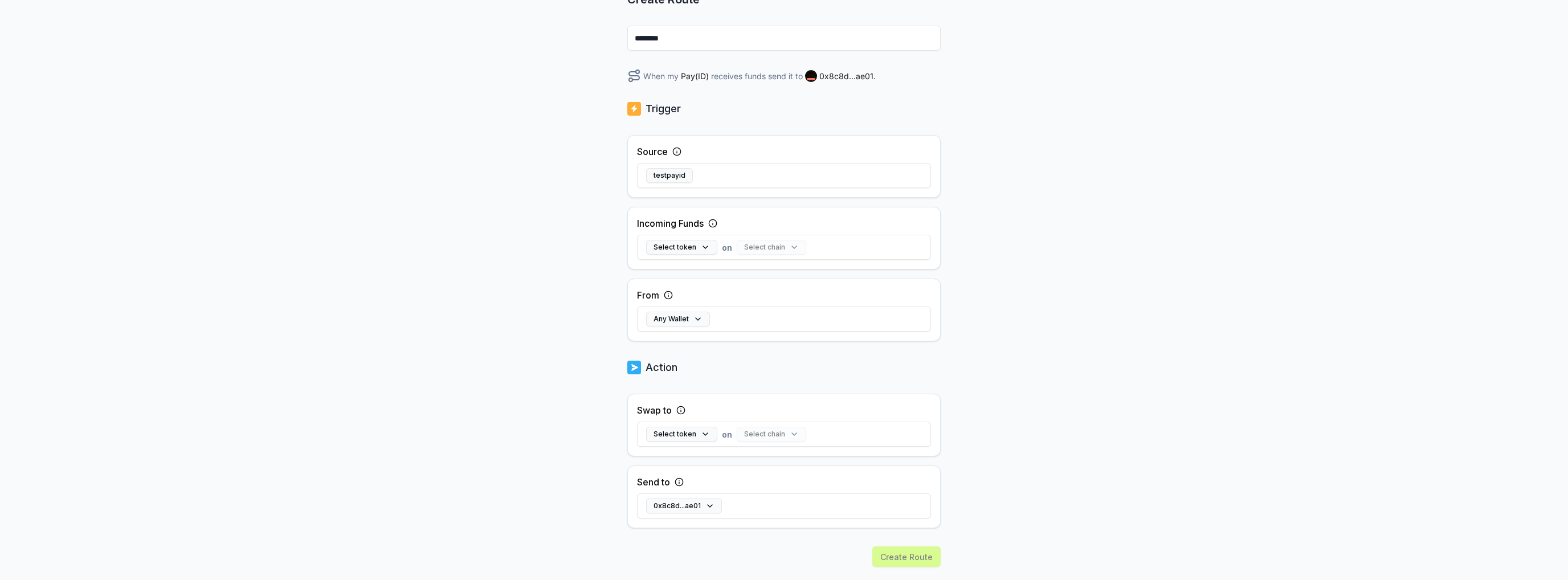
scroll to position [151, 0]
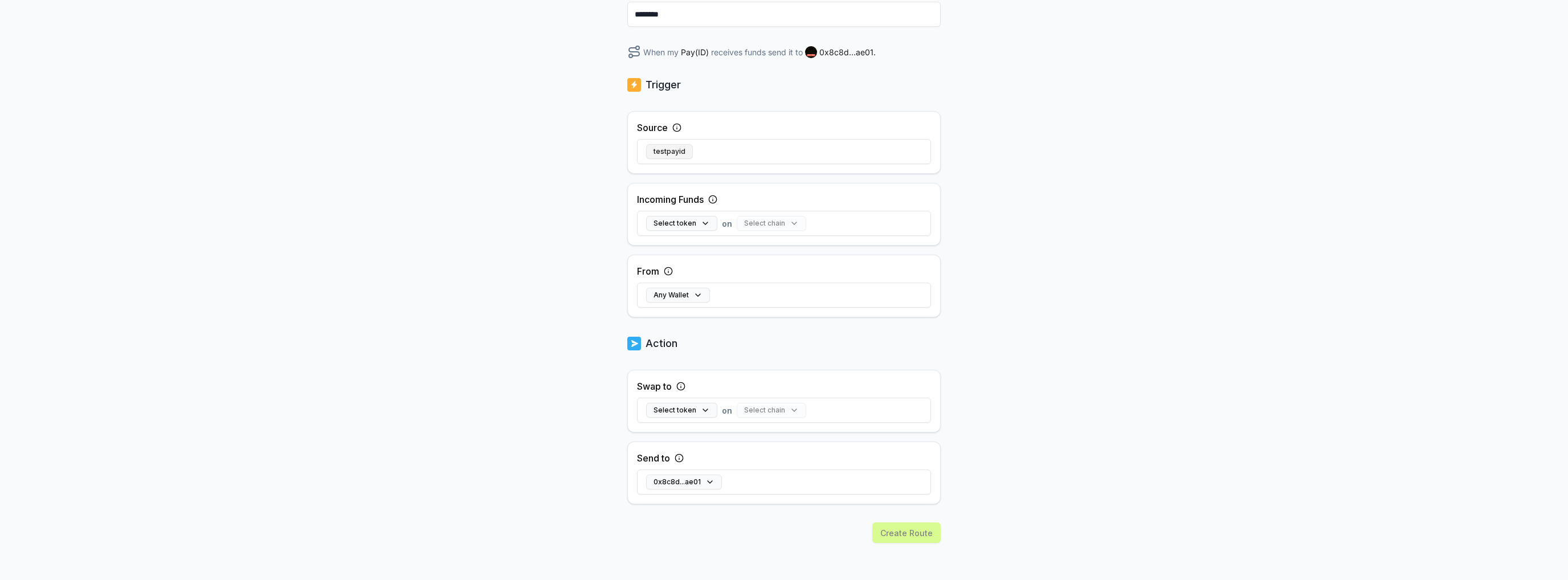
click at [676, 153] on button "testpayid" at bounding box center [669, 151] width 47 height 15
click at [700, 226] on button "Select token" at bounding box center [681, 223] width 71 height 15
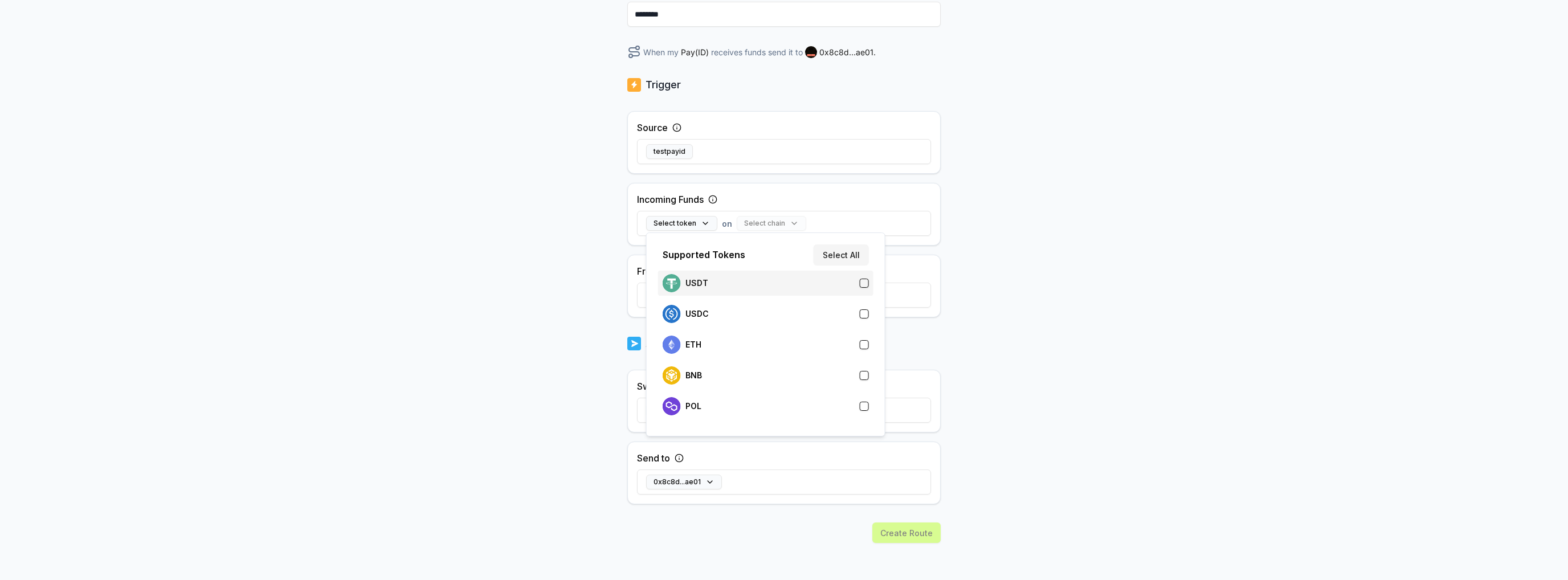
click at [731, 280] on div "USDT" at bounding box center [766, 284] width 206 height 18
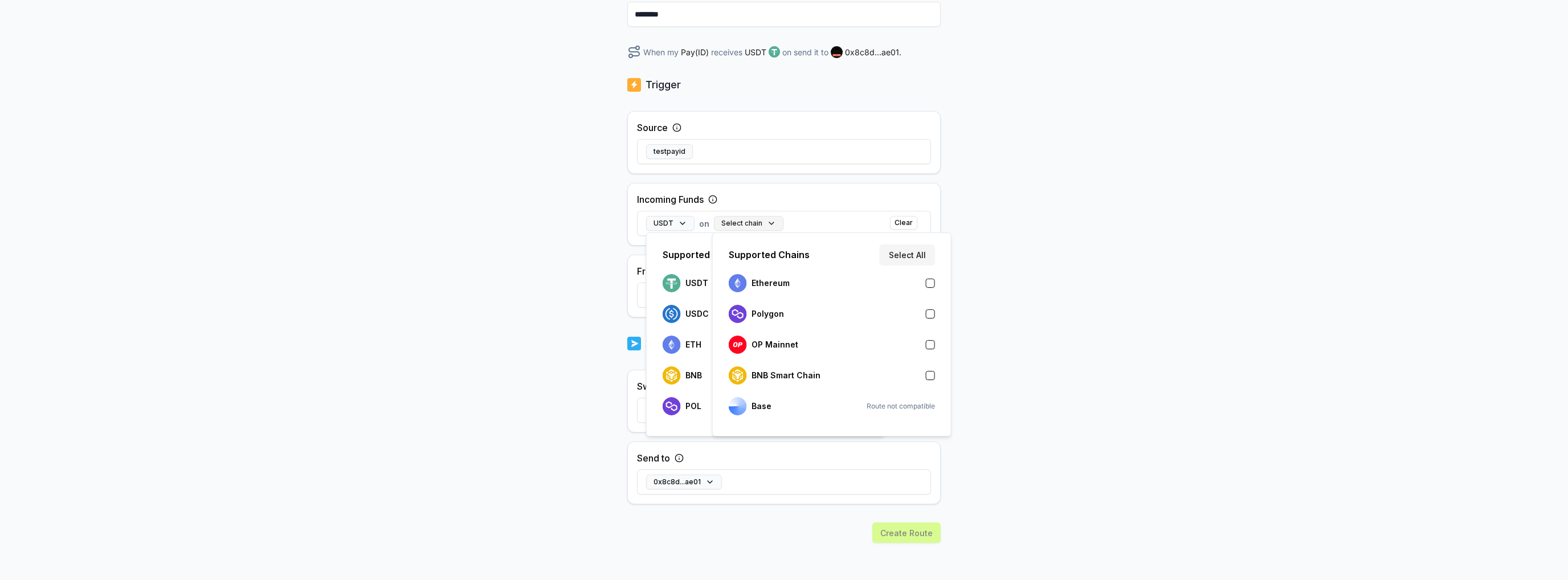
click at [751, 226] on button "Select chain" at bounding box center [748, 223] width 69 height 15
click at [826, 375] on div "BNB Smart Chain" at bounding box center [832, 376] width 206 height 18
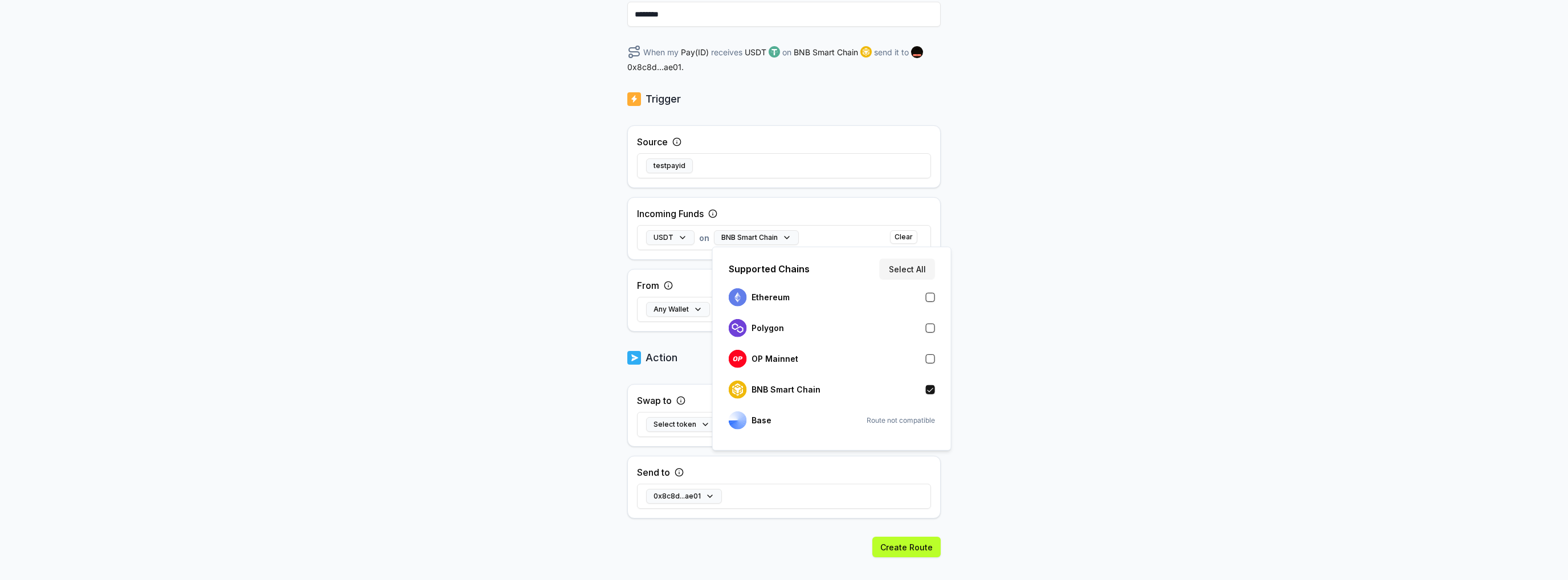
click at [973, 229] on div "Back Create Route ******** When my Pay(ID) receives USDT on BNB Smart Chain sen…" at bounding box center [784, 187] width 1568 height 548
click at [692, 311] on button "Any Wallet" at bounding box center [678, 310] width 64 height 15
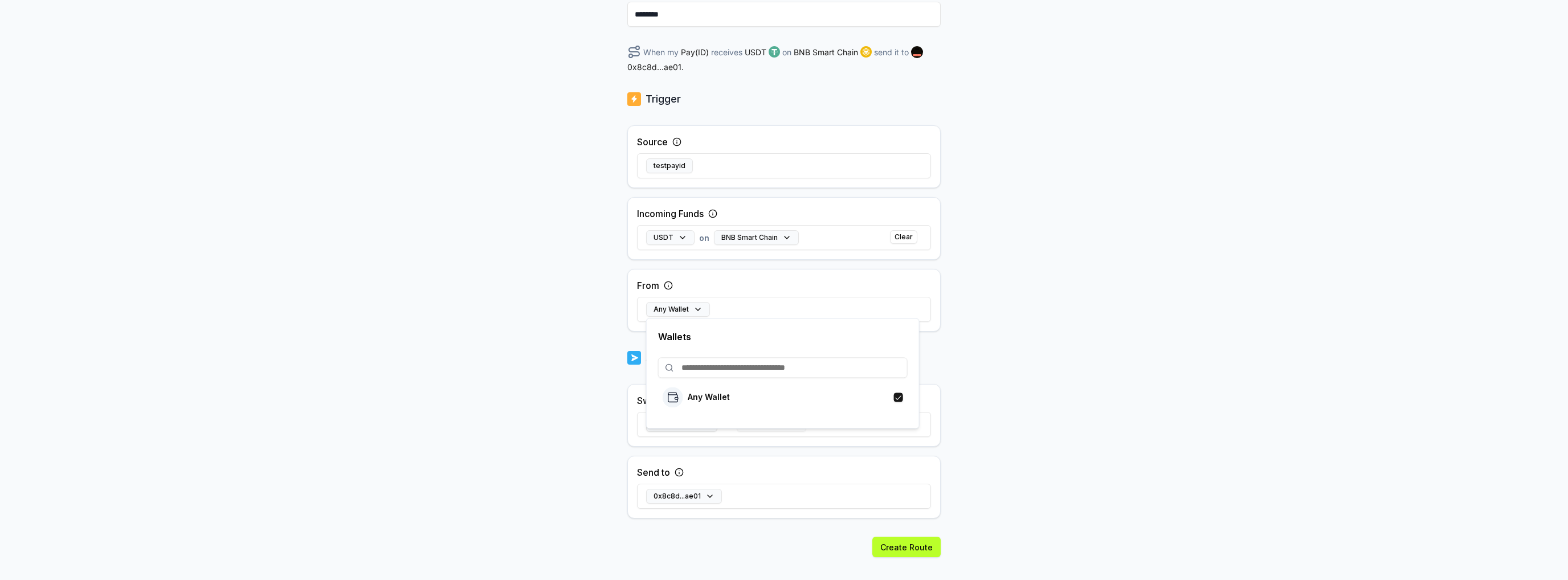
click at [751, 374] on input at bounding box center [782, 367] width 249 height 21
click at [706, 398] on p "Any Wallet" at bounding box center [709, 397] width 42 height 9
click at [1037, 372] on div "Back Create Route ******** When my Pay(ID) receives USDT on BNB Smart Chain sen…" at bounding box center [784, 187] width 1568 height 548
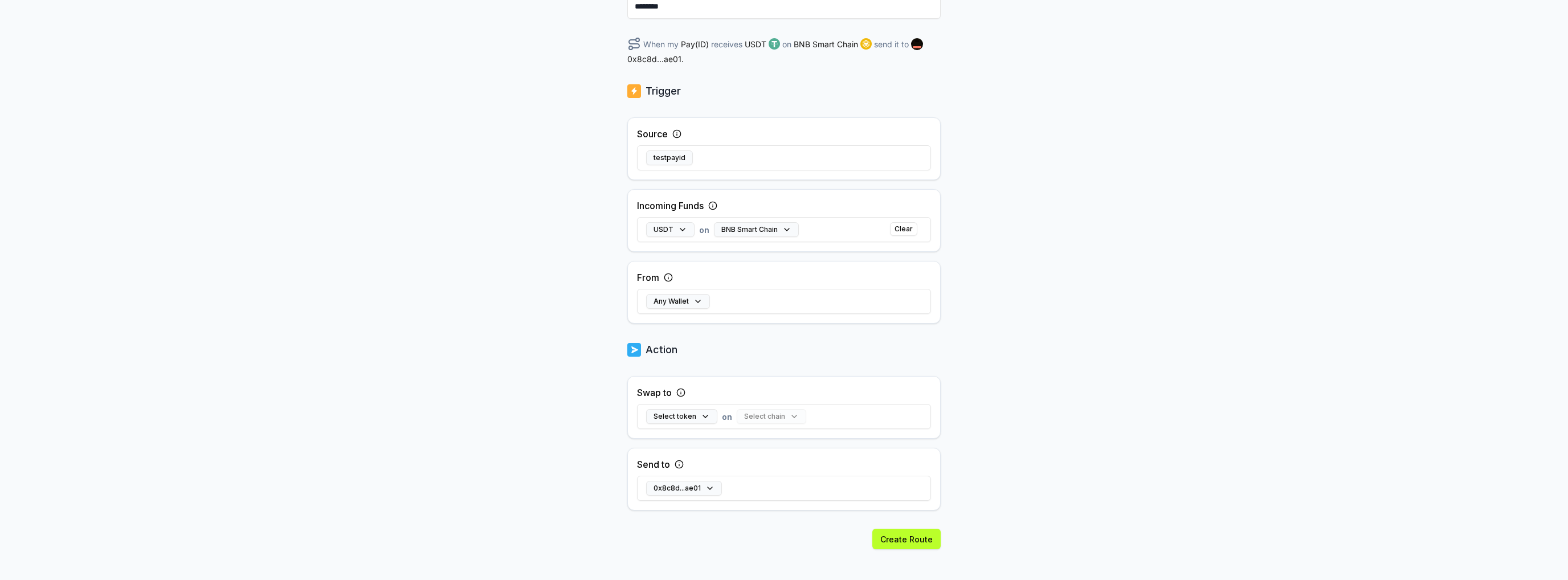
scroll to position [167, 0]
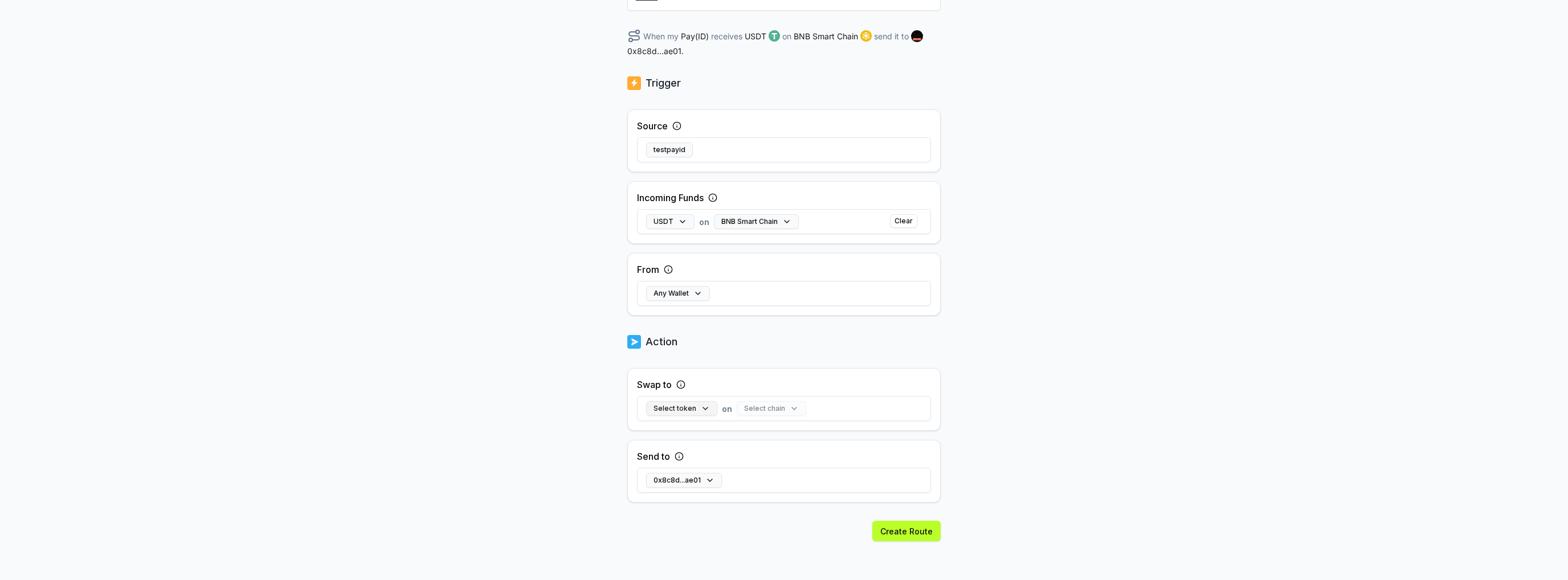
click at [695, 408] on button "Select token" at bounding box center [681, 408] width 71 height 15
click at [735, 245] on div "USDT" at bounding box center [766, 245] width 206 height 18
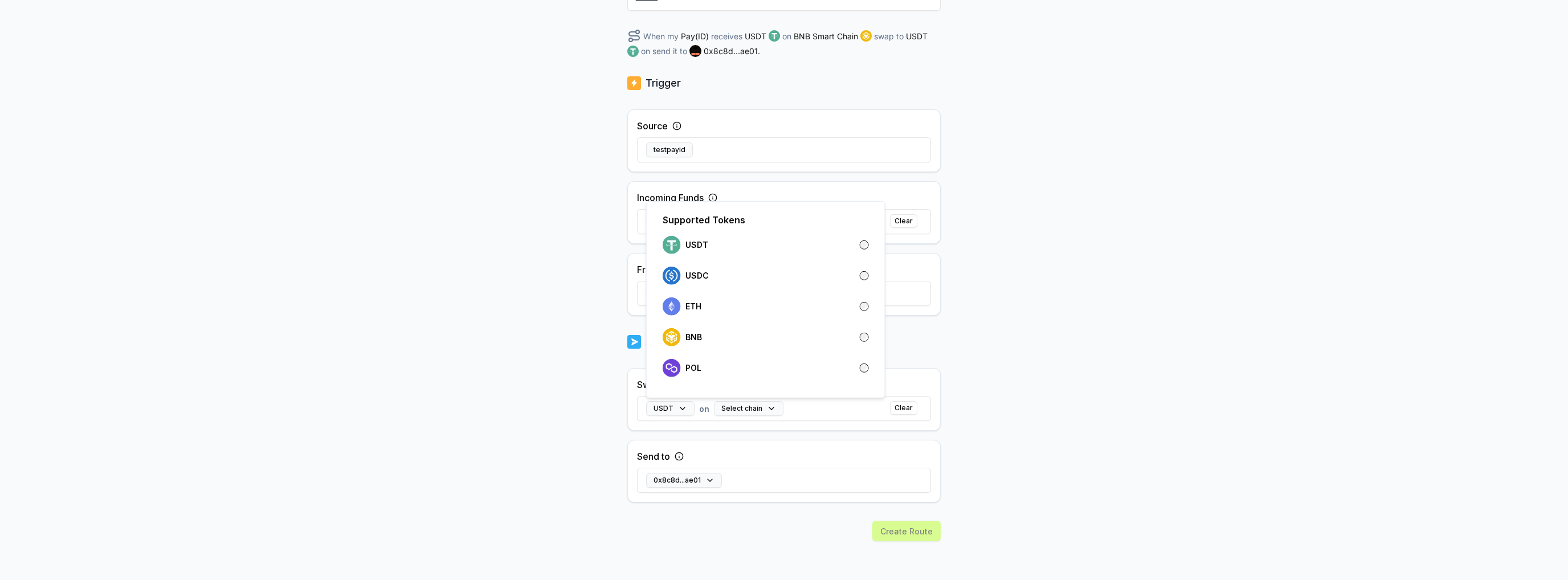
click at [1101, 415] on div "Back Create Route ******** When my Pay(ID) receives USDT on BNB Smart Chain swa…" at bounding box center [784, 171] width 1568 height 548
click at [904, 409] on button "Clear" at bounding box center [904, 408] width 28 height 13
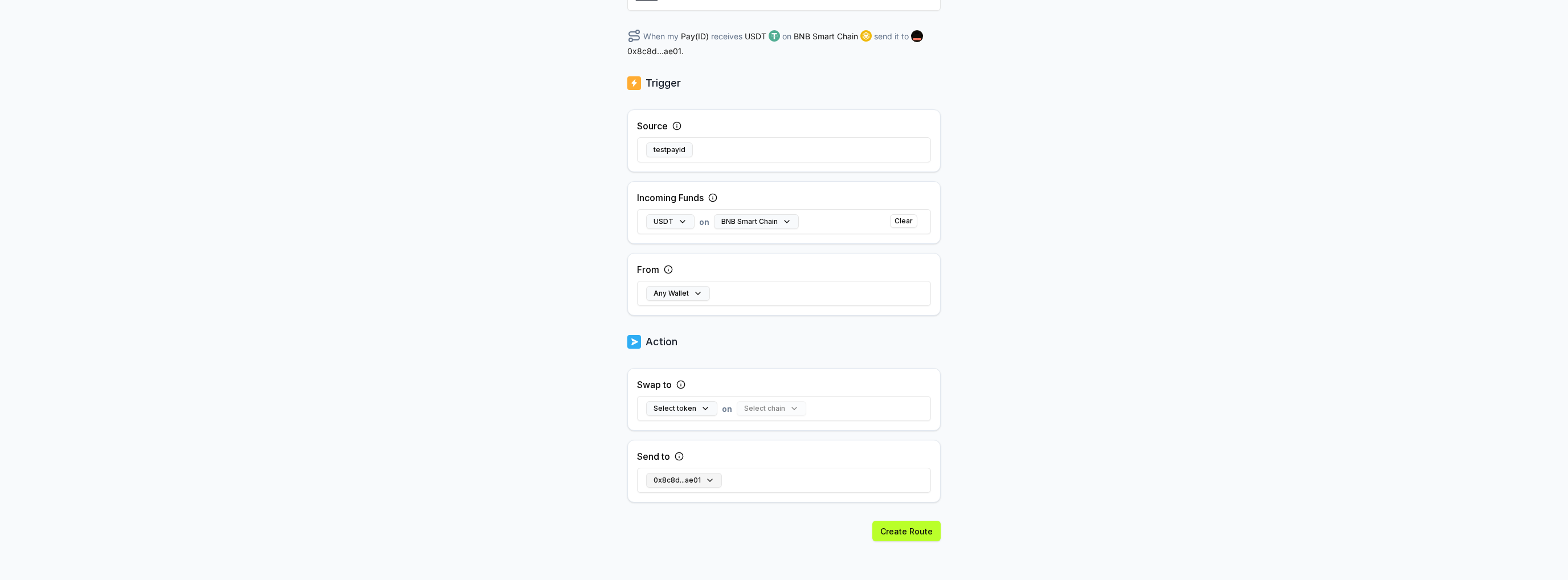
click at [681, 483] on button "0x8c8d...ae01" at bounding box center [684, 480] width 76 height 15
click at [731, 442] on p "0x8c8dcC34CBfBdC0e27c7E966b4A00aBAf4E6ae01" at bounding box center [796, 439] width 218 height 9
click at [817, 505] on div "Back Create Route ******** When my Pay(ID) receives USDT on BNB Smart Chain sen…" at bounding box center [784, 250] width 314 height 662
click at [911, 537] on button "Create Route" at bounding box center [907, 531] width 69 height 21
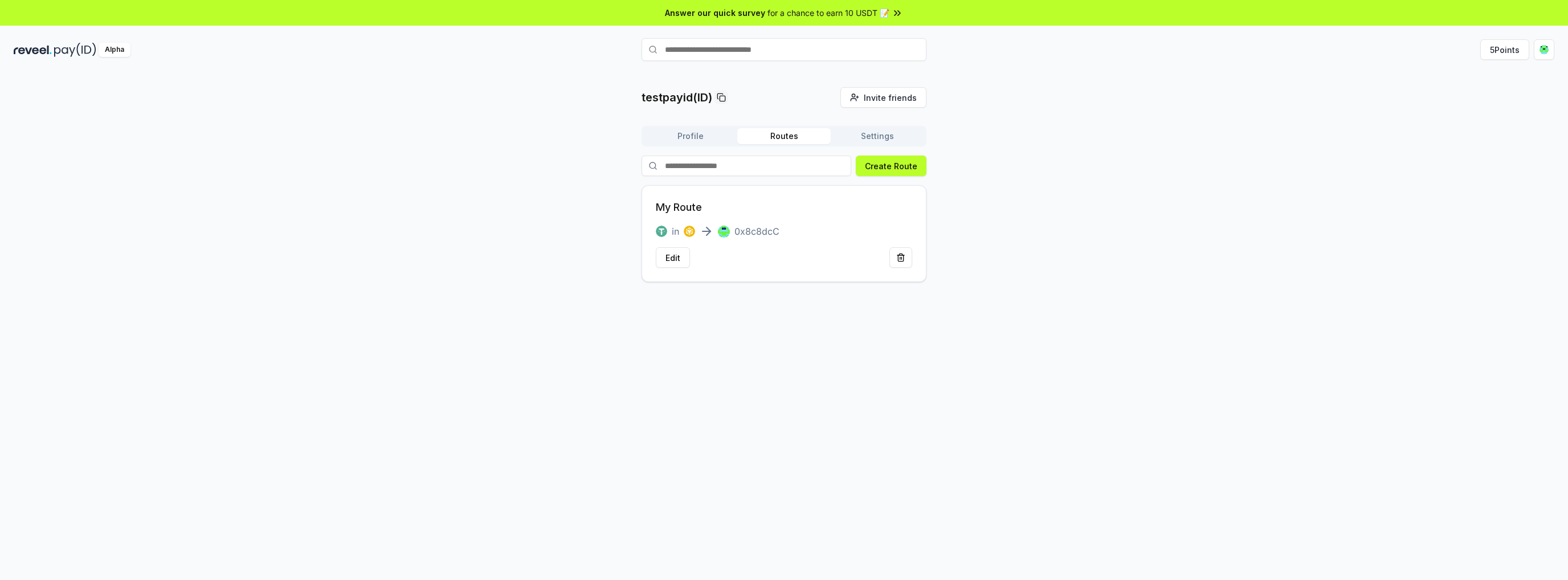
click at [787, 240] on div "My Route in 0x8c8dcC Edit" at bounding box center [784, 234] width 284 height 97
click at [743, 230] on p "0x8c8dcC" at bounding box center [757, 231] width 45 height 13
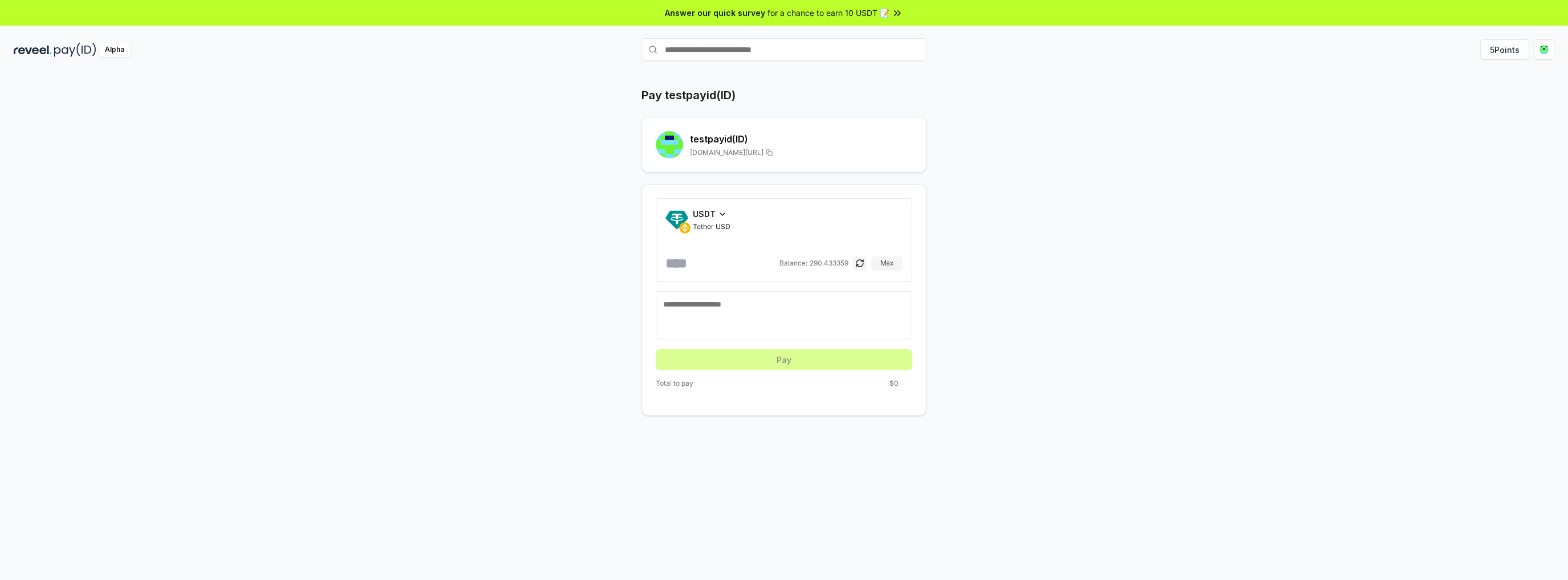
click at [733, 254] on input "number" at bounding box center [720, 264] width 111 height 18
type input "*"
click at [796, 369] on div "USDT Tether USD * Balance: 290.433359 Max Pay Total to pay $1.00" at bounding box center [784, 300] width 284 height 232
click at [802, 365] on button "Pay" at bounding box center [784, 359] width 256 height 21
click at [744, 155] on span "[DOMAIN_NAME][URL]" at bounding box center [727, 152] width 74 height 9
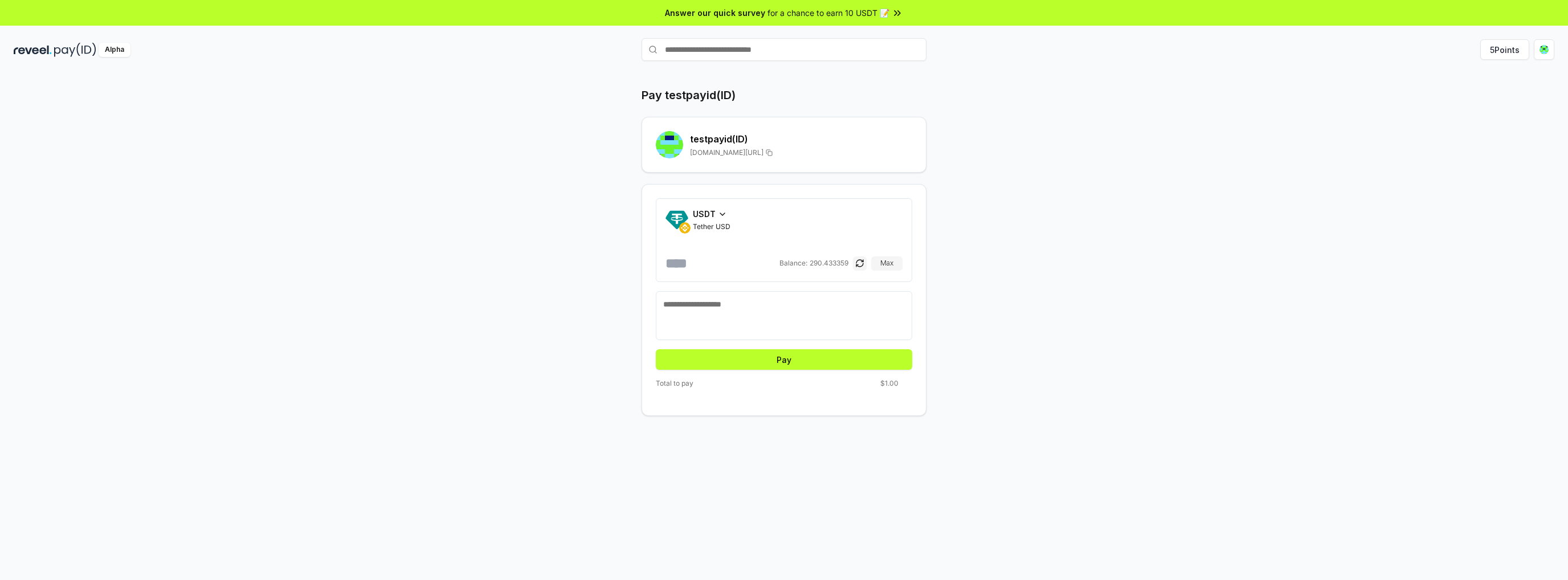
click at [744, 155] on span "[DOMAIN_NAME][URL]" at bounding box center [727, 152] width 74 height 9
copy span "testpayid"
click at [740, 44] on input "text" at bounding box center [784, 49] width 284 height 23
paste input "*********"
type input "*********"
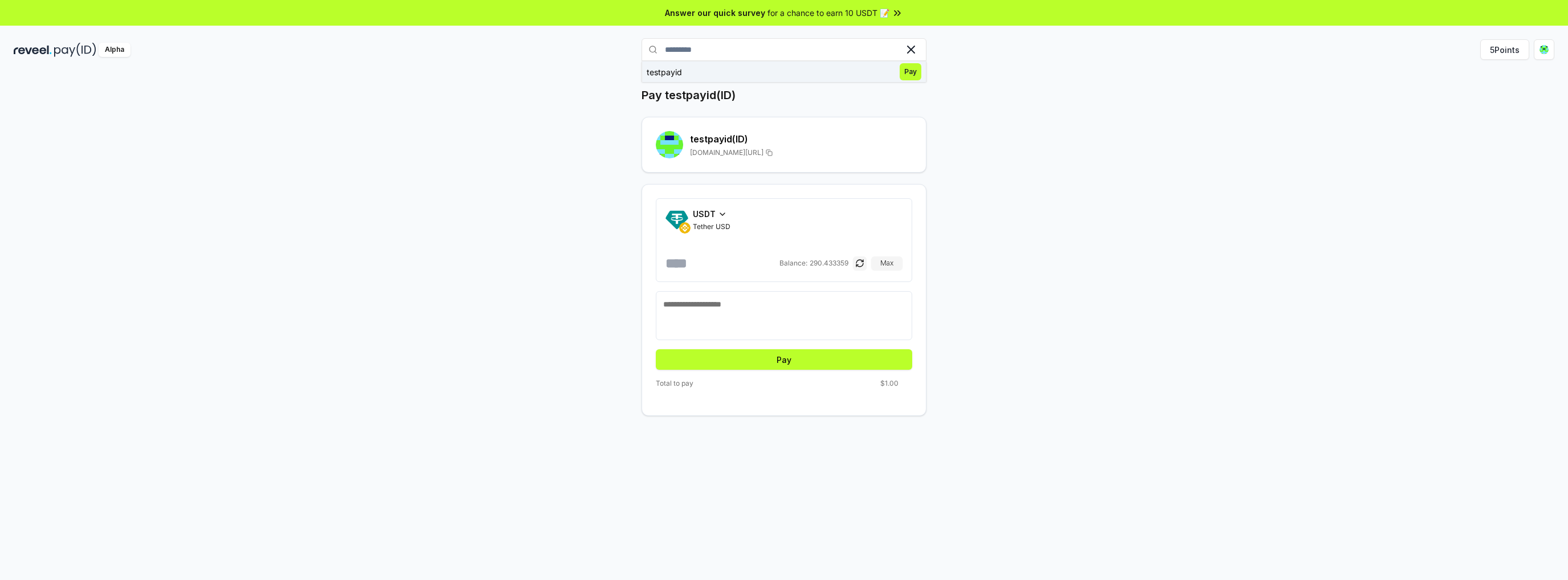
click at [780, 72] on button "testpayid Pay" at bounding box center [784, 72] width 284 height 21
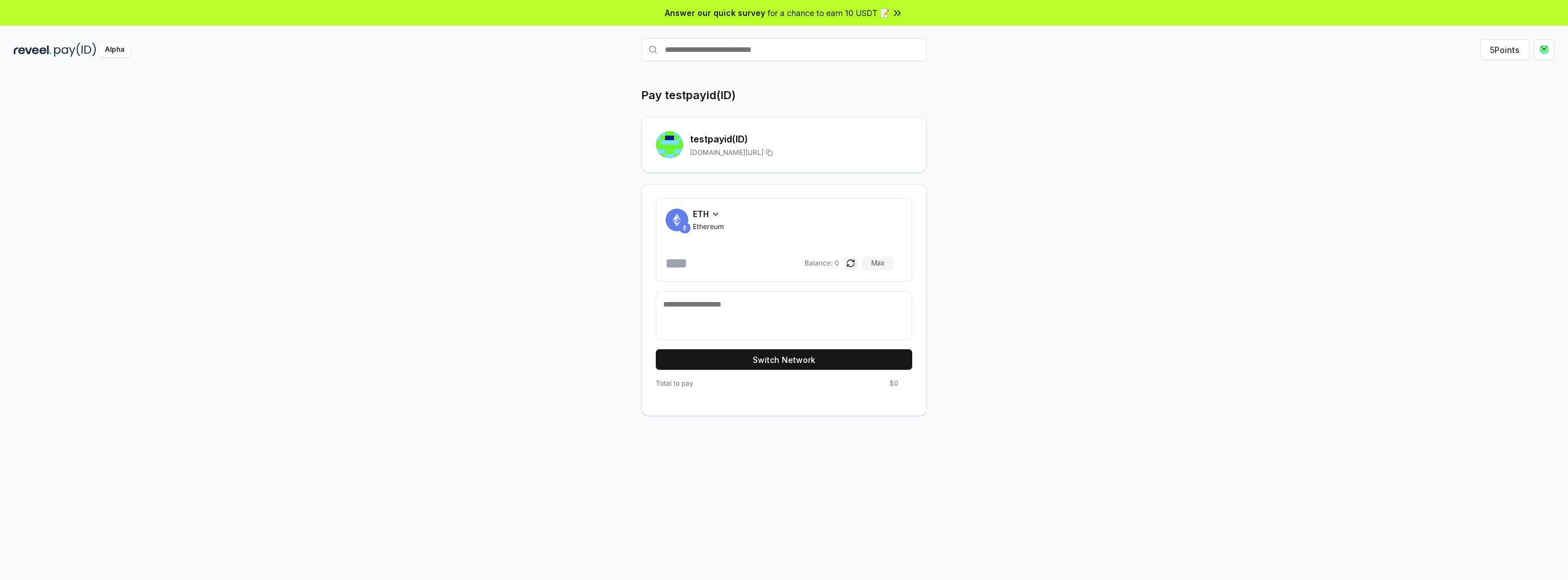
click at [704, 215] on span "ETH" at bounding box center [700, 214] width 16 height 12
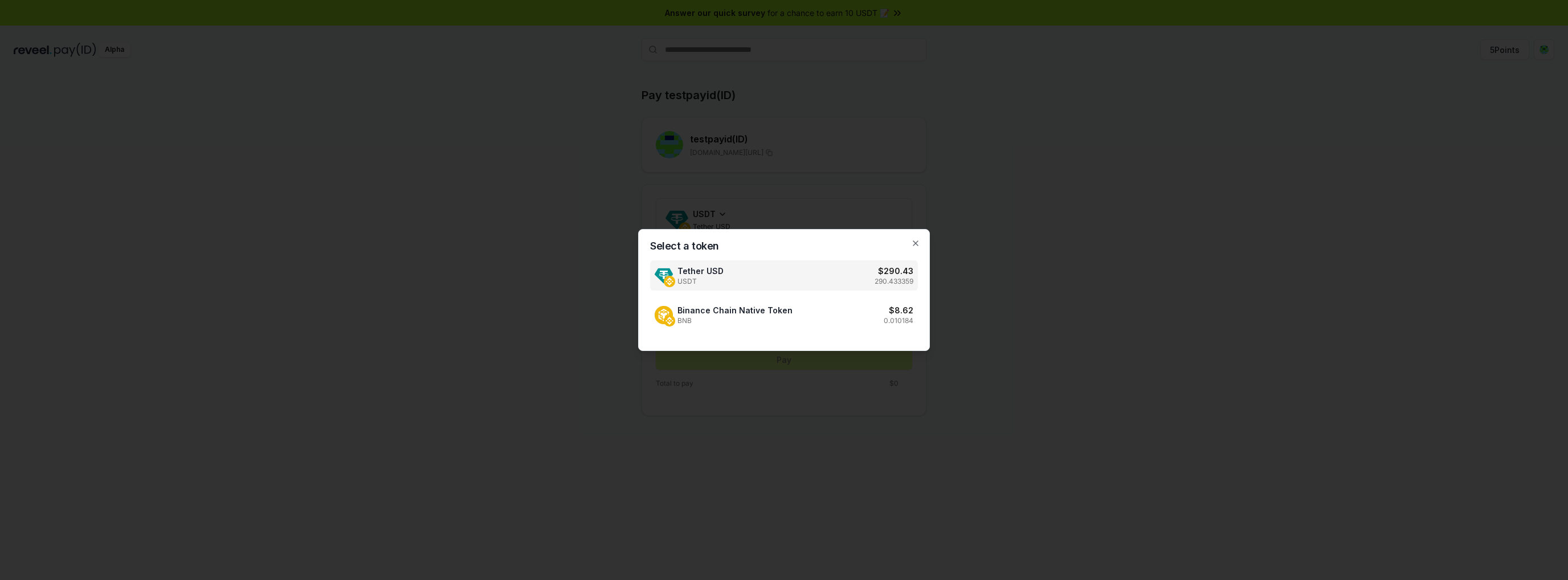
click at [812, 281] on div "Tether USD USDT $ 290.43 290.433359" at bounding box center [784, 275] width 268 height 30
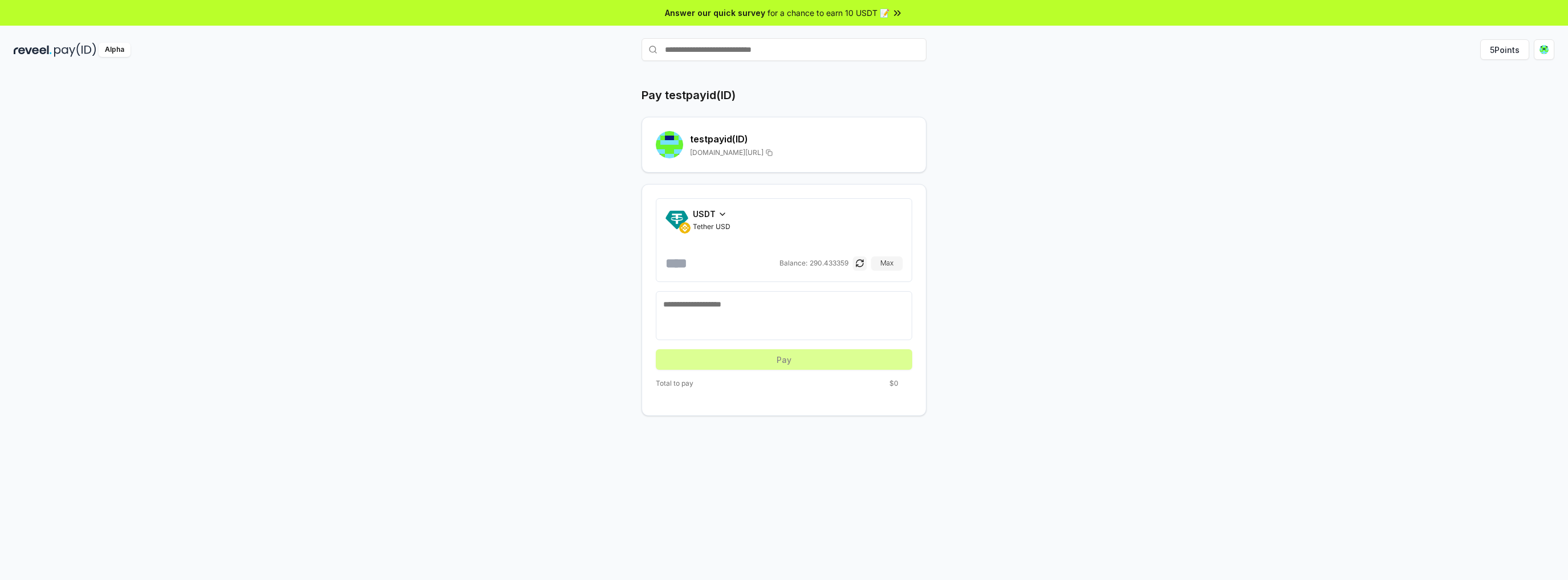
click at [737, 261] on input "number" at bounding box center [720, 264] width 111 height 18
type input "*"
click at [809, 358] on button "Pay" at bounding box center [784, 359] width 256 height 21
click at [863, 265] on button "button" at bounding box center [859, 263] width 13 height 13
click at [781, 359] on button "Pay" at bounding box center [784, 359] width 256 height 21
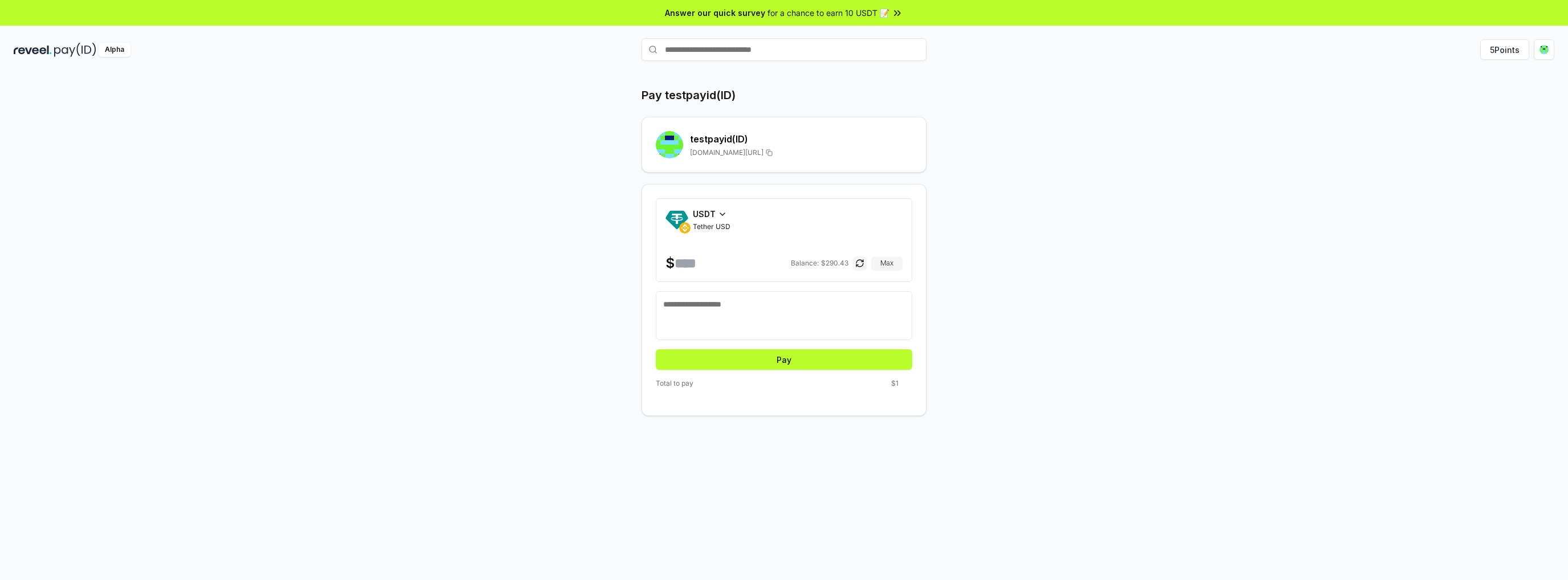
click at [736, 51] on input "text" at bounding box center [784, 49] width 284 height 23
type input "*********"
click at [735, 51] on input "*********" at bounding box center [784, 49] width 284 height 23
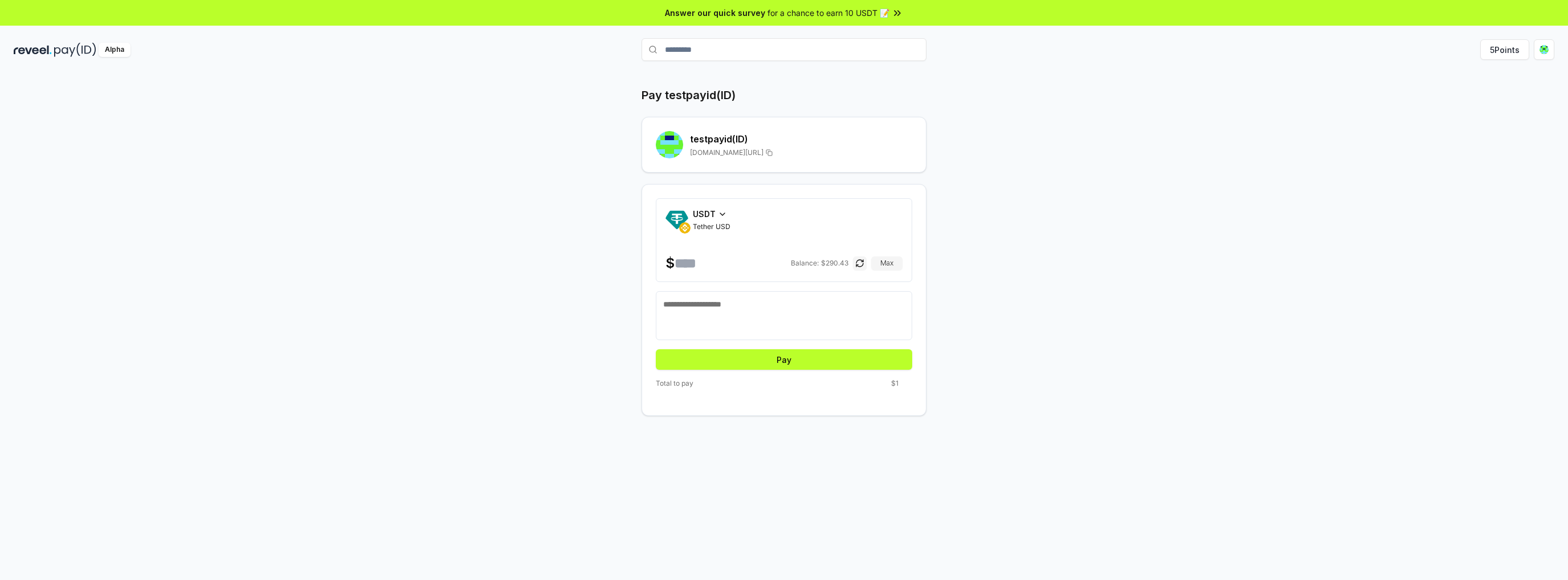
click at [735, 51] on input "*********" at bounding box center [784, 49] width 284 height 23
click at [719, 212] on icon at bounding box center [722, 214] width 9 height 9
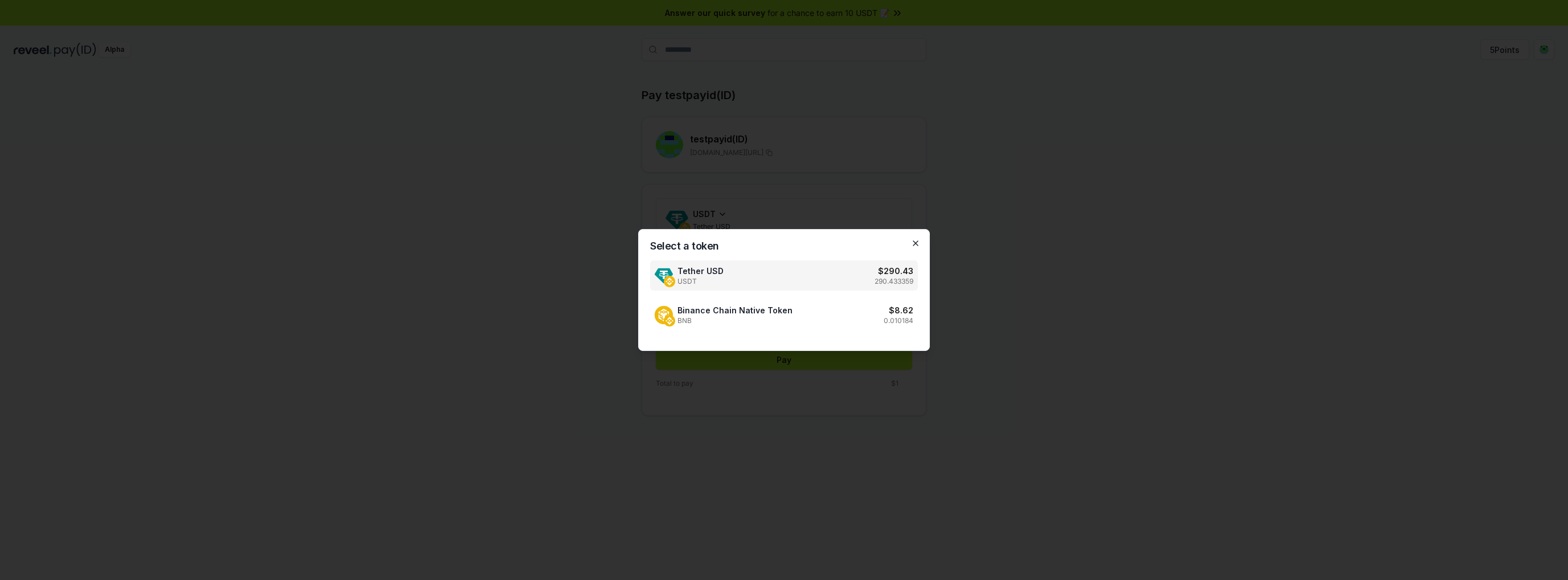
click at [917, 244] on icon "button" at bounding box center [915, 243] width 4 height 4
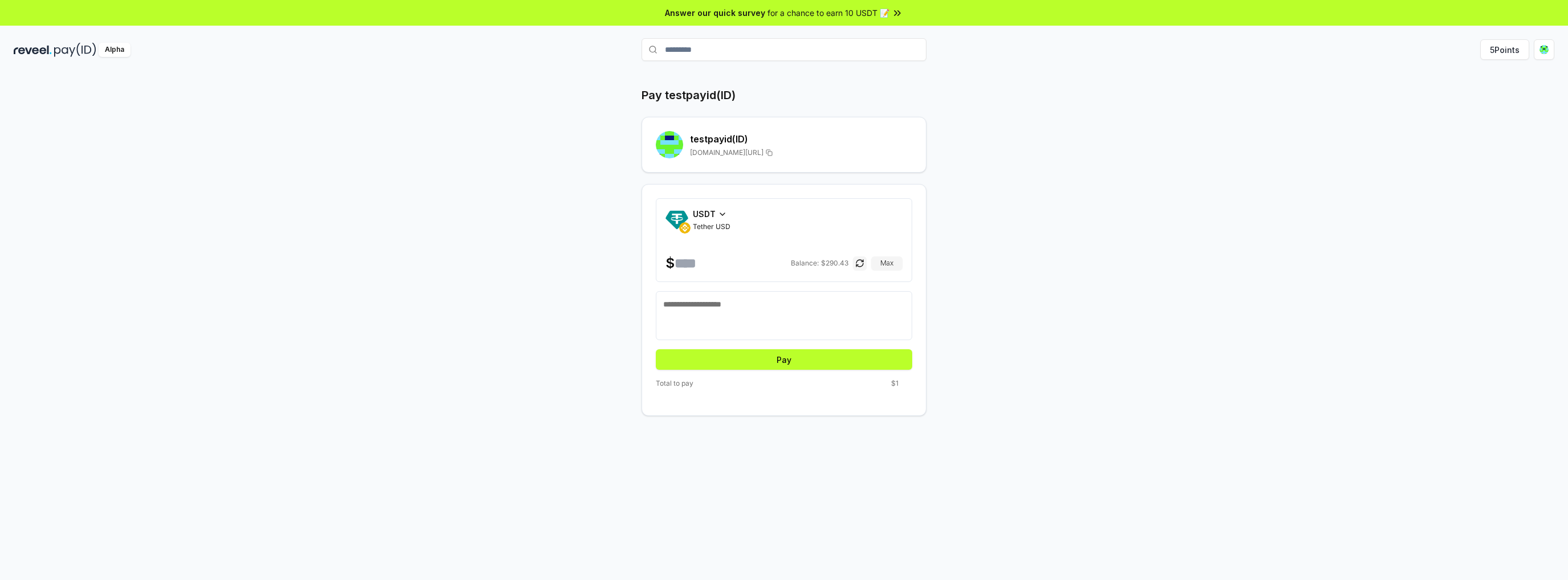
click at [105, 54] on div "Alpha" at bounding box center [115, 49] width 32 height 14
